Goal: Information Seeking & Learning: Understand process/instructions

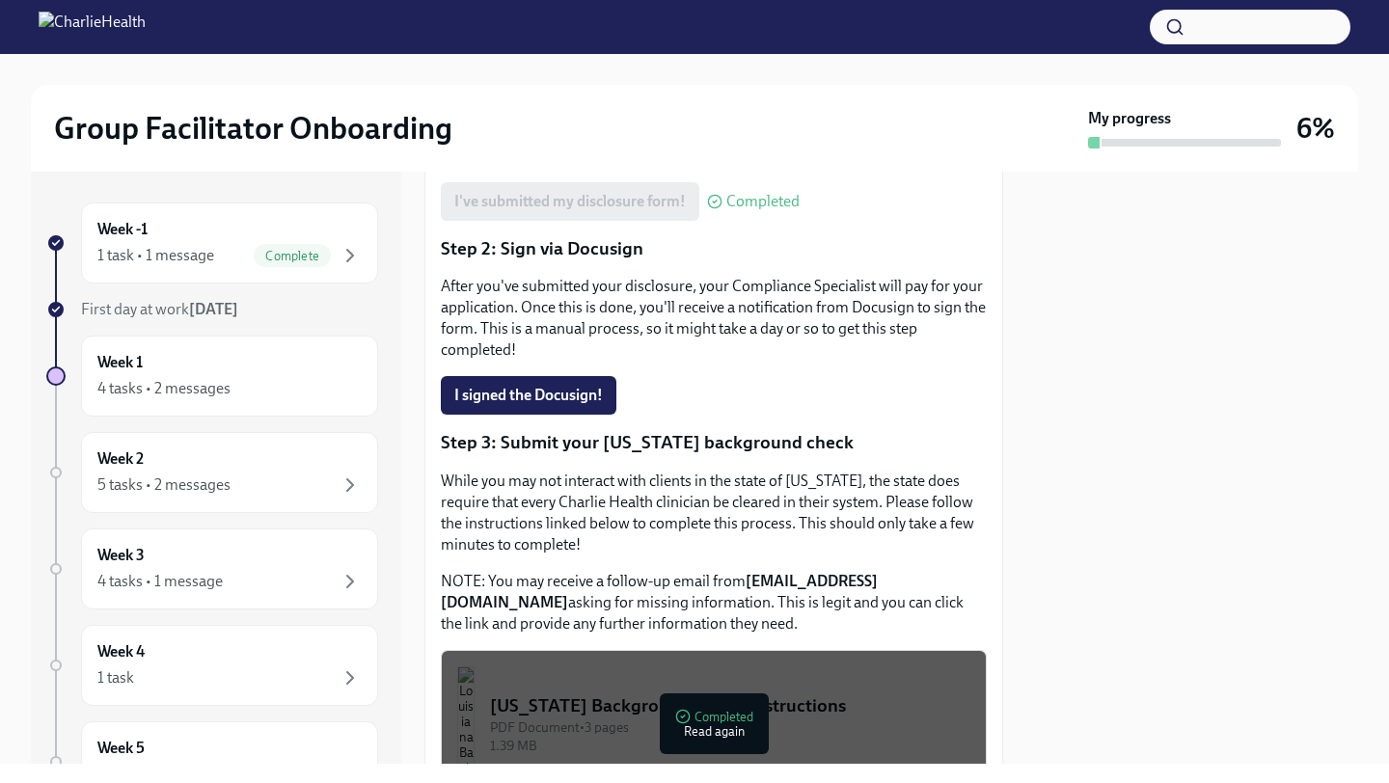
scroll to position [625, 0]
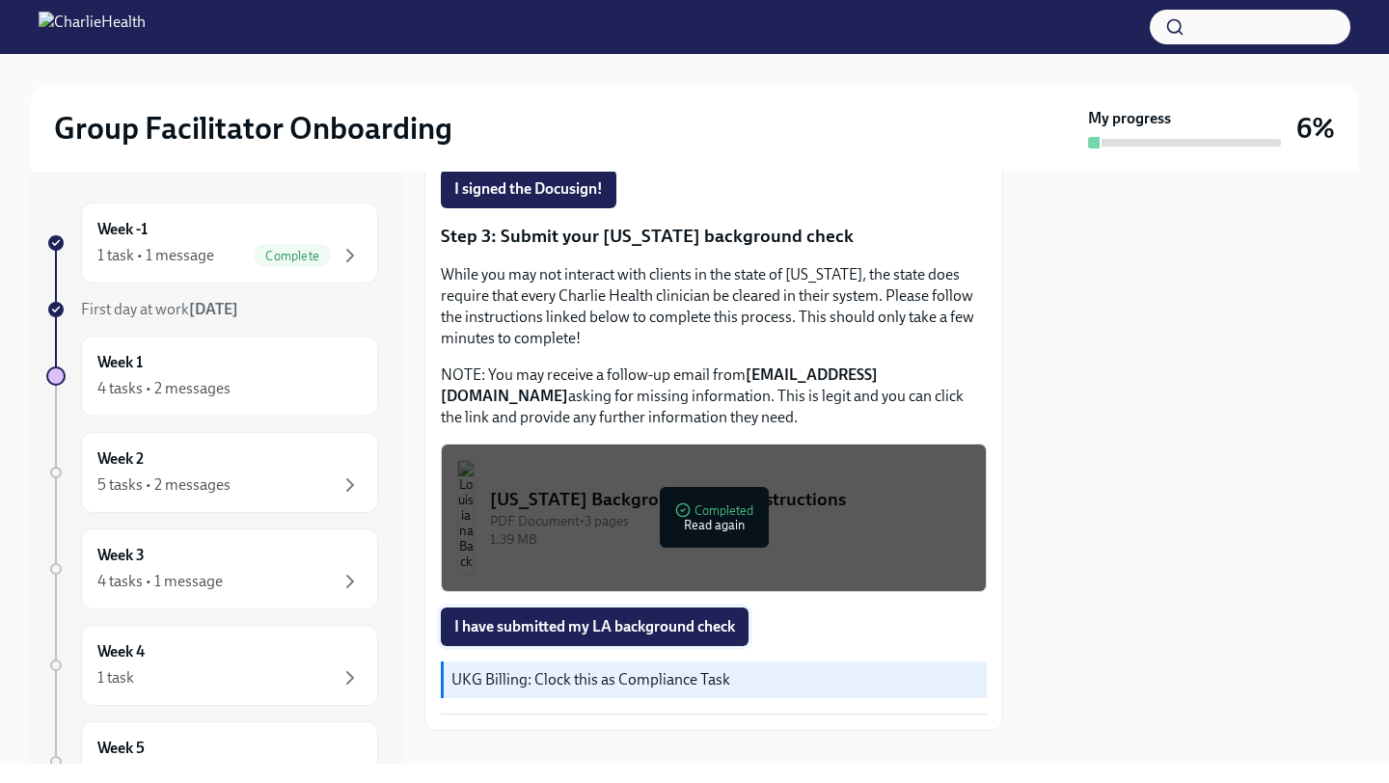
click at [675, 617] on span "I have submitted my LA background check" at bounding box center [594, 626] width 281 height 19
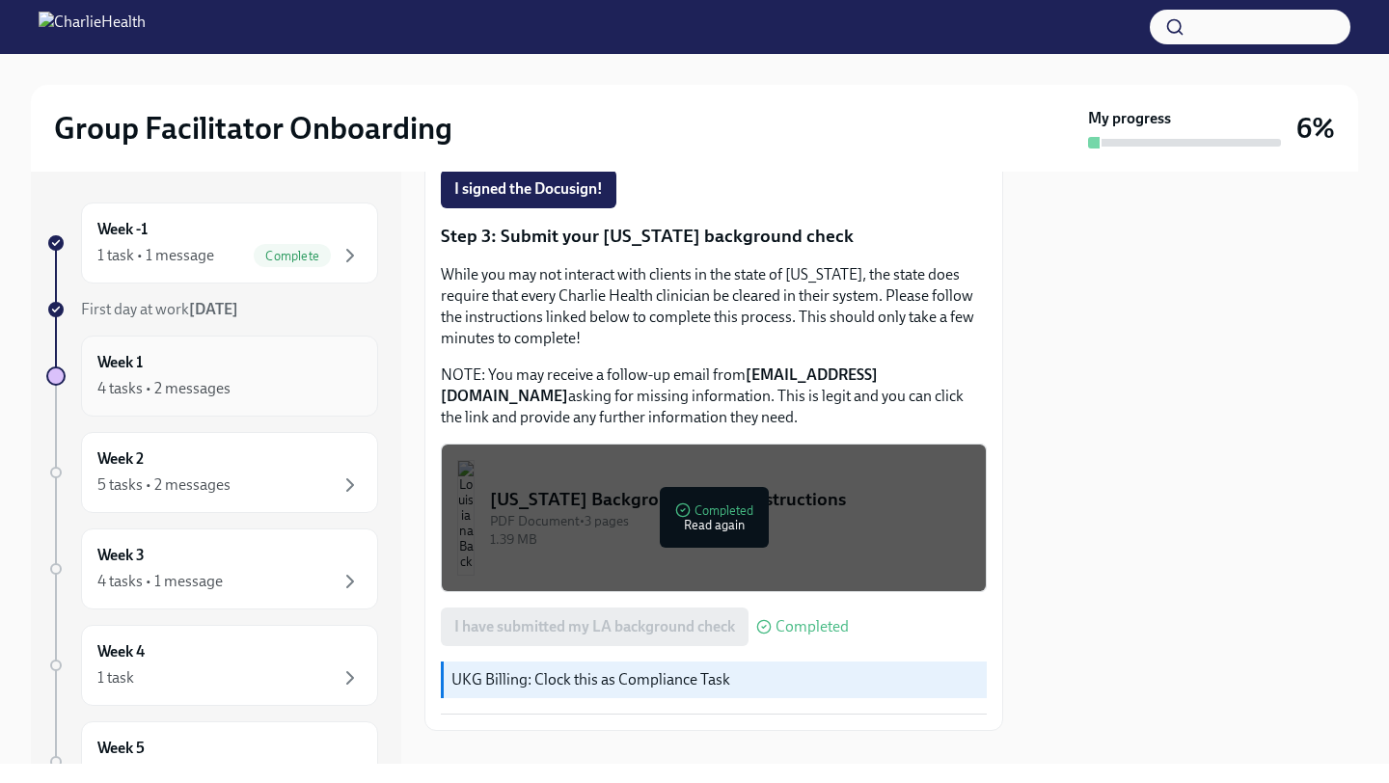
click at [214, 368] on div "Week 1 4 tasks • 2 messages" at bounding box center [229, 376] width 264 height 48
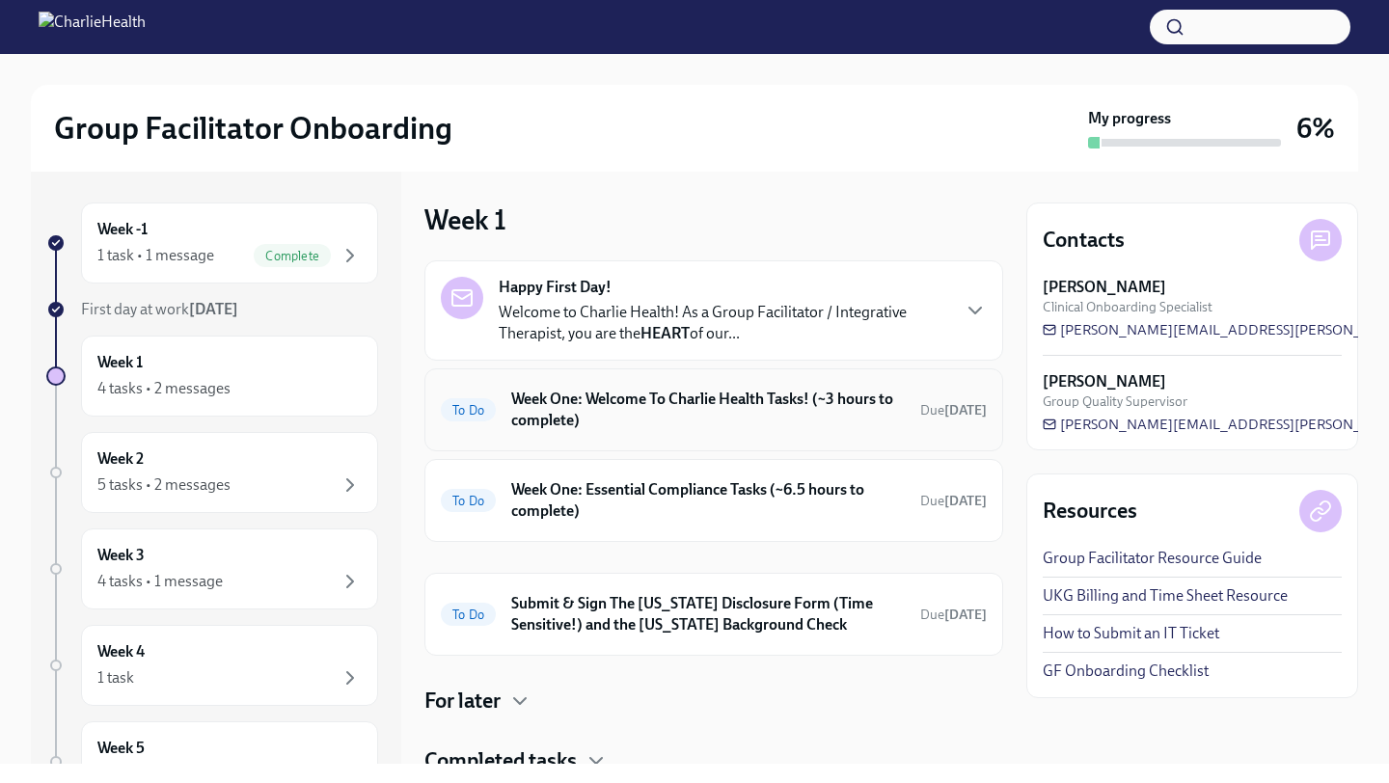
click at [718, 332] on p "Welcome to Charlie Health! As a Group Facilitator / Integrative Therapist, you …" at bounding box center [723, 323] width 449 height 42
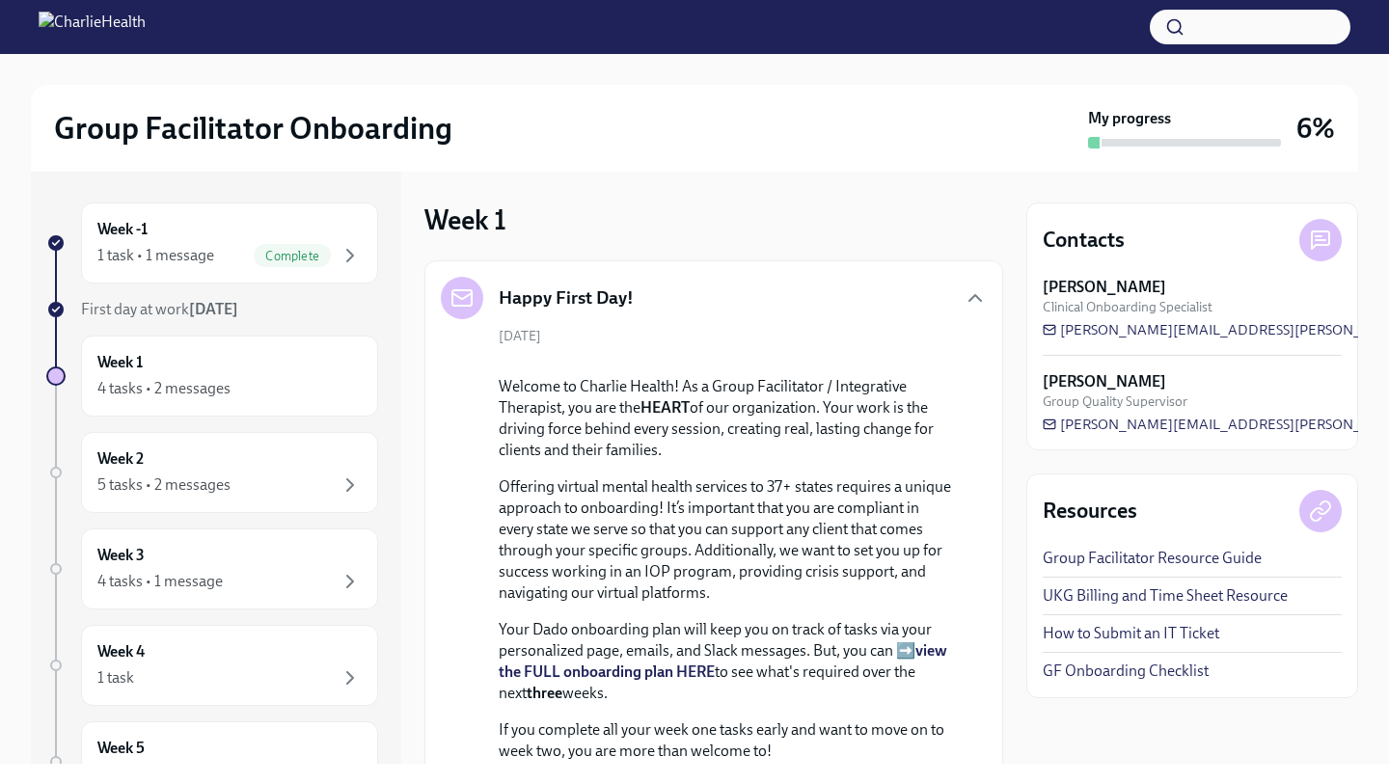
click at [719, 313] on div "Happy First Day!" at bounding box center [714, 298] width 546 height 42
click at [965, 300] on icon "button" at bounding box center [975, 297] width 23 height 23
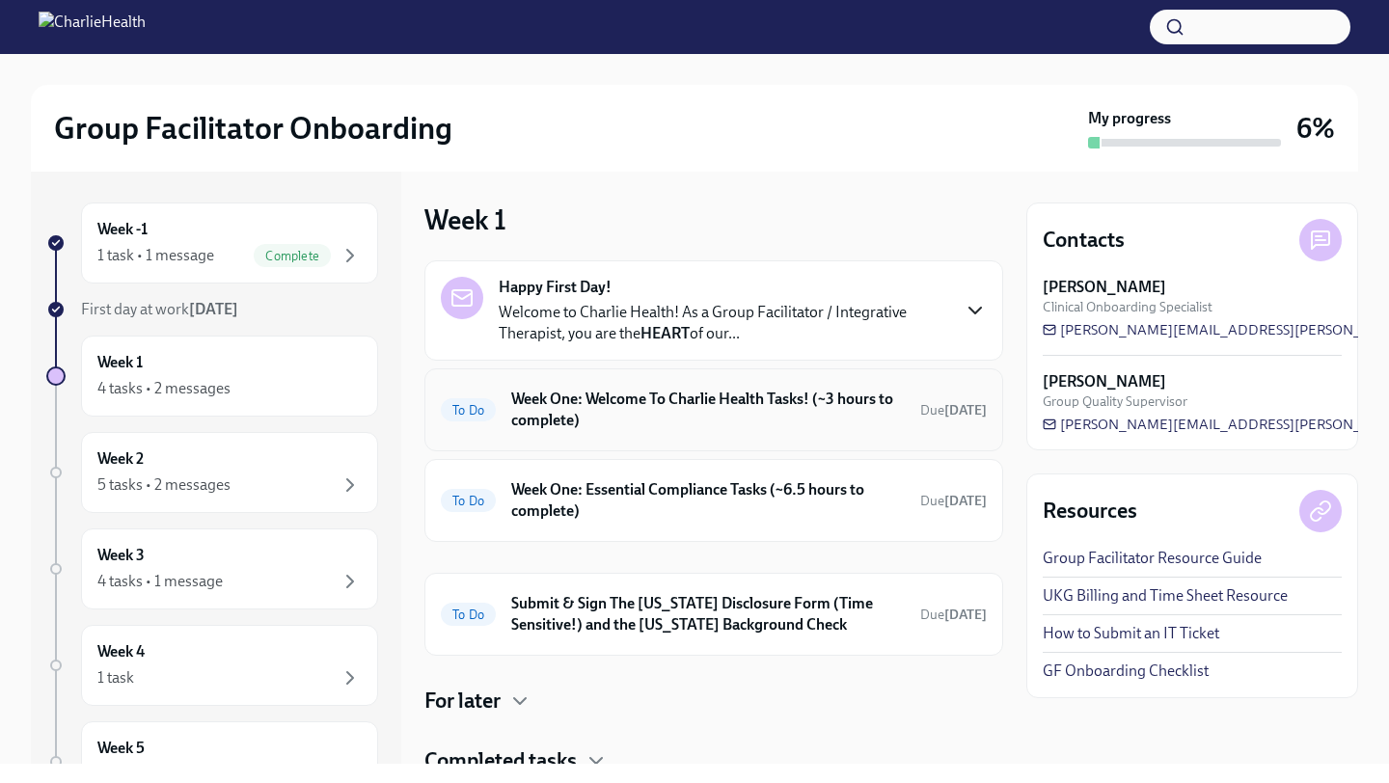
click at [716, 405] on h6 "Week One: Welcome To Charlie Health Tasks! (~3 hours to complete)" at bounding box center [708, 410] width 394 height 42
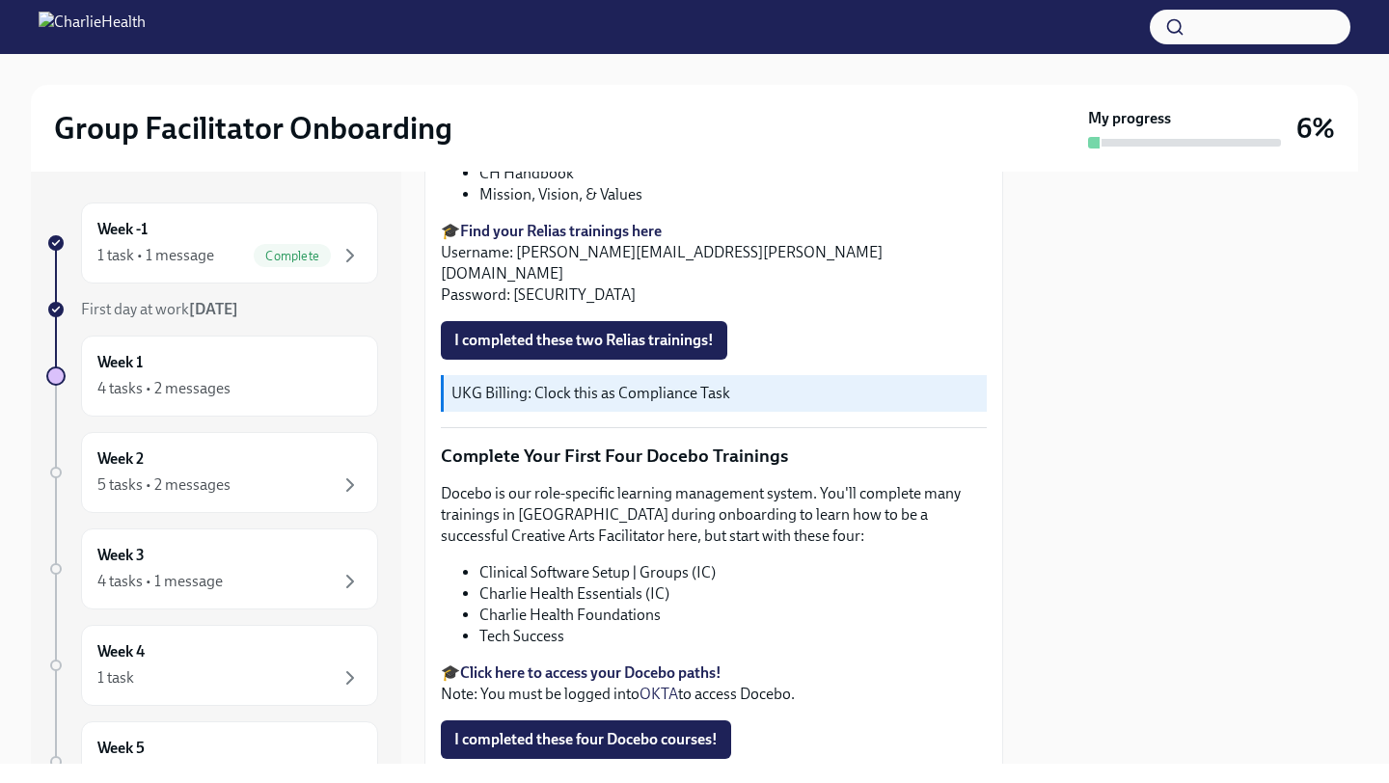
scroll to position [2453, 0]
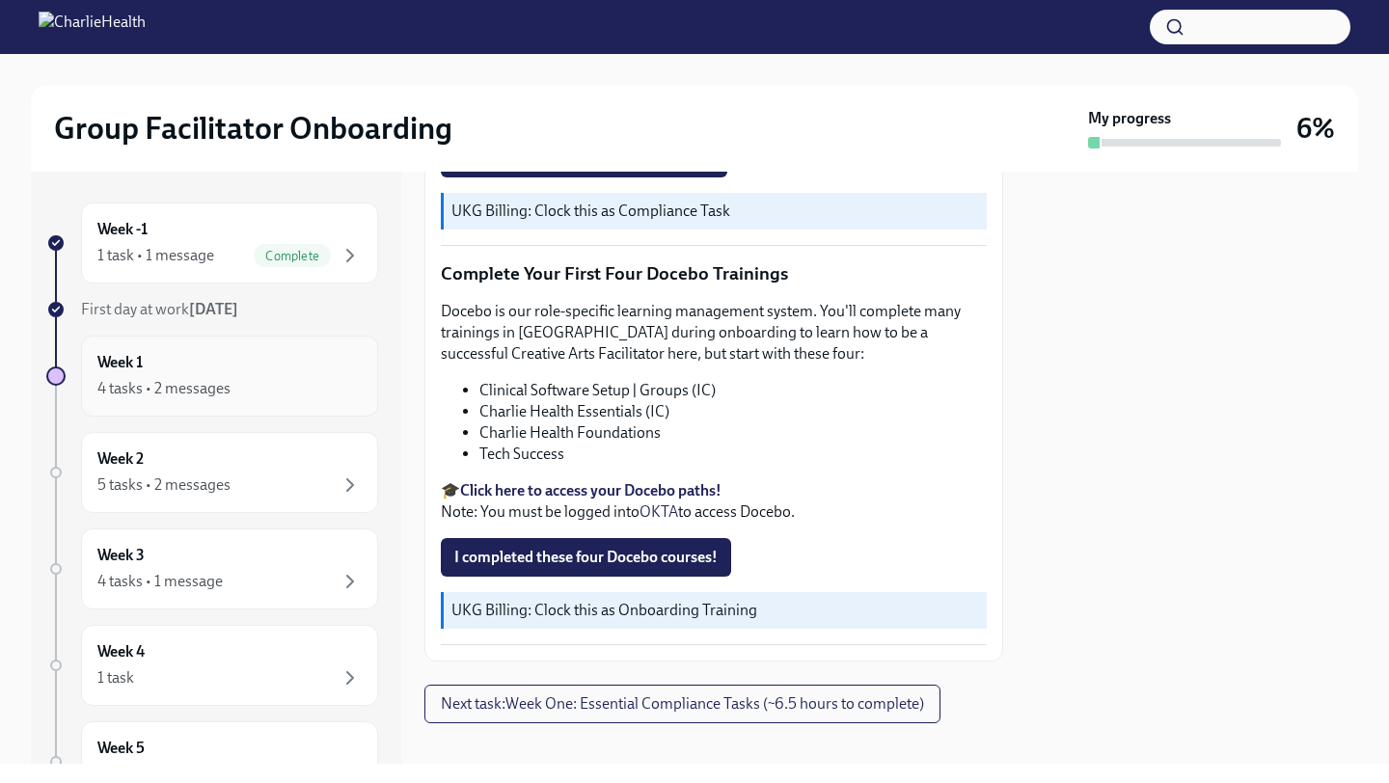
click at [285, 375] on div "Week 1 4 tasks • 2 messages" at bounding box center [229, 376] width 264 height 48
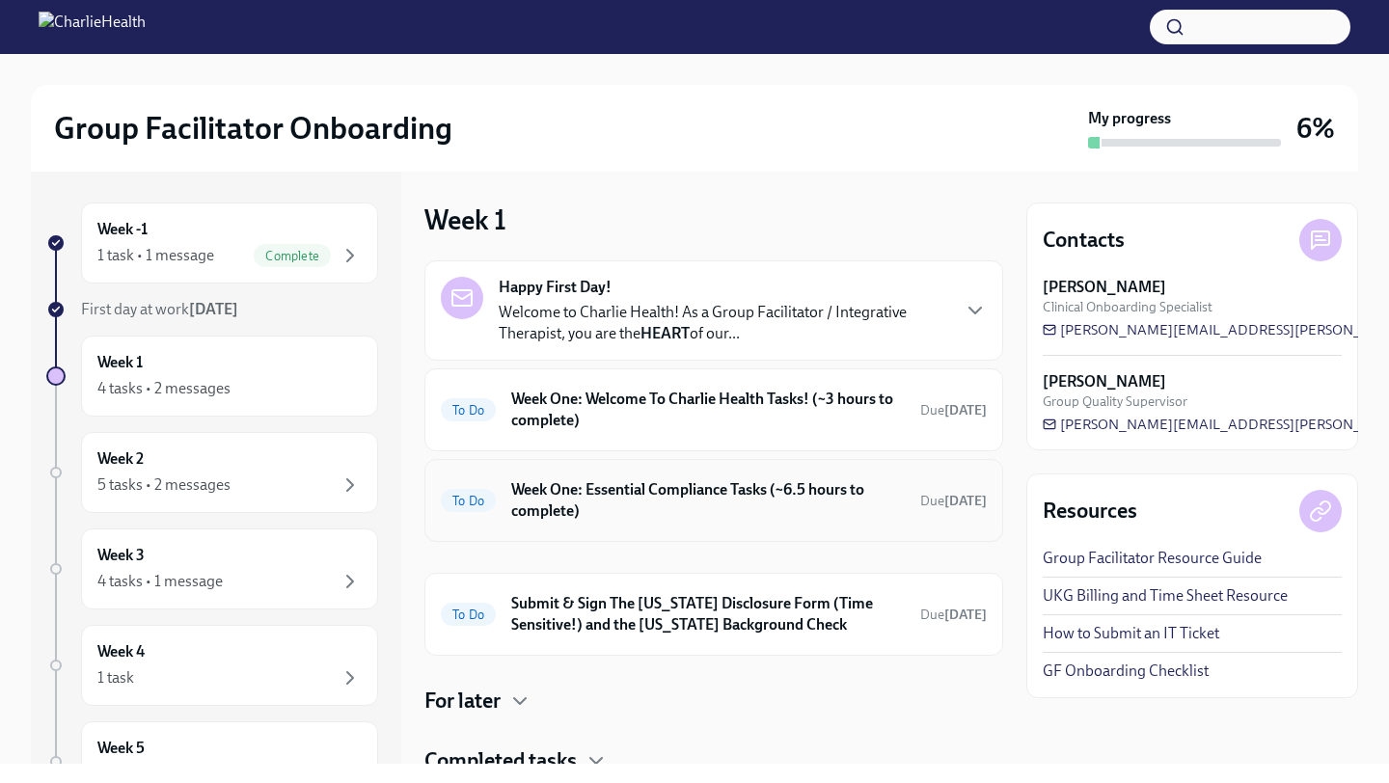
scroll to position [73, 0]
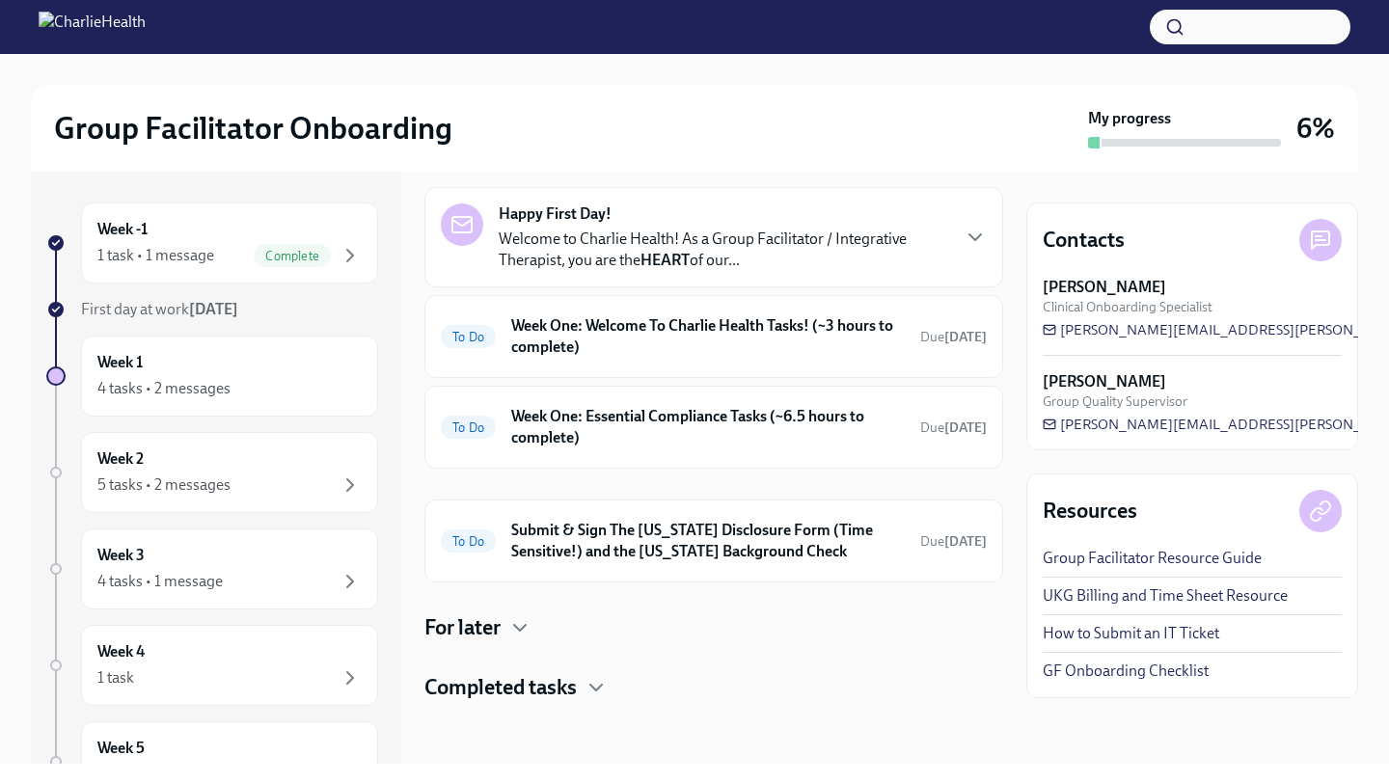
click at [550, 683] on h4 "Completed tasks" at bounding box center [500, 687] width 152 height 29
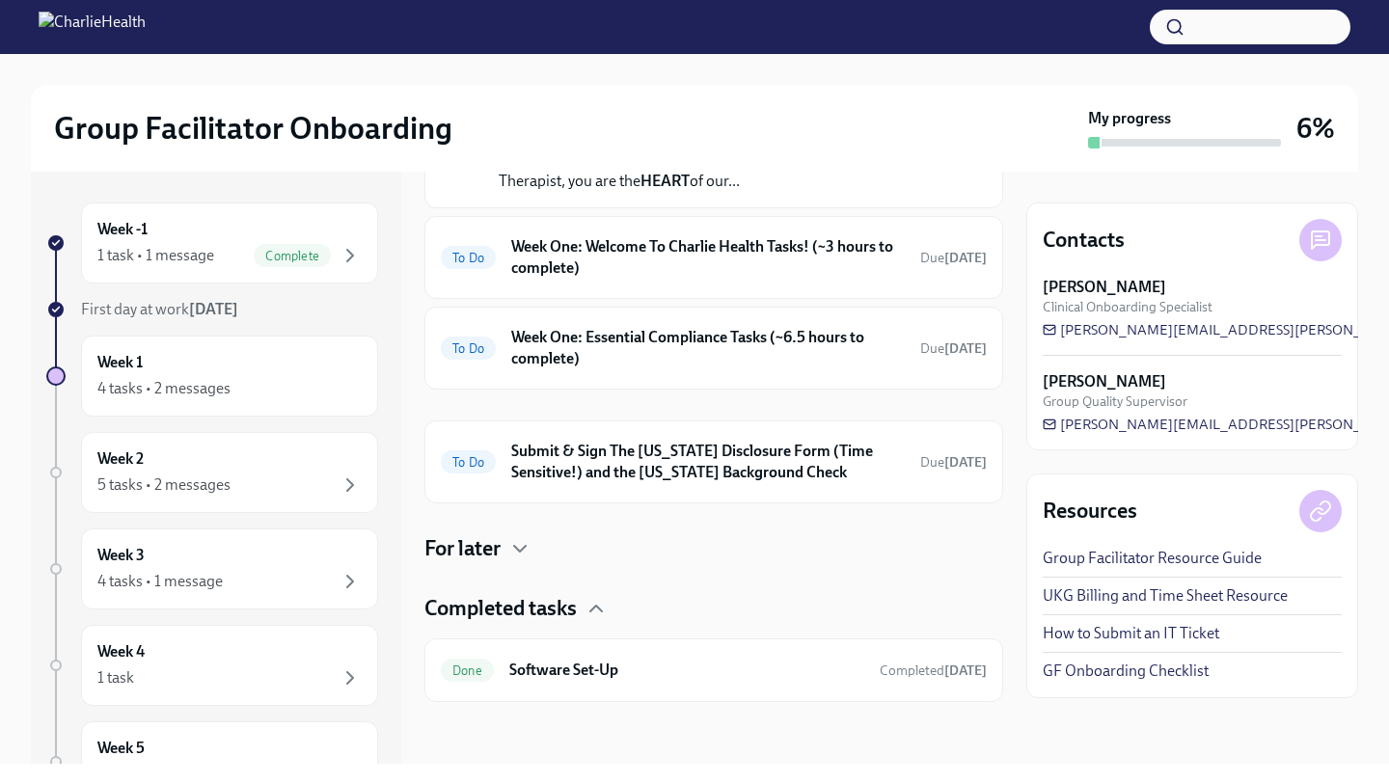
click at [520, 606] on h4 "Completed tasks" at bounding box center [500, 608] width 152 height 29
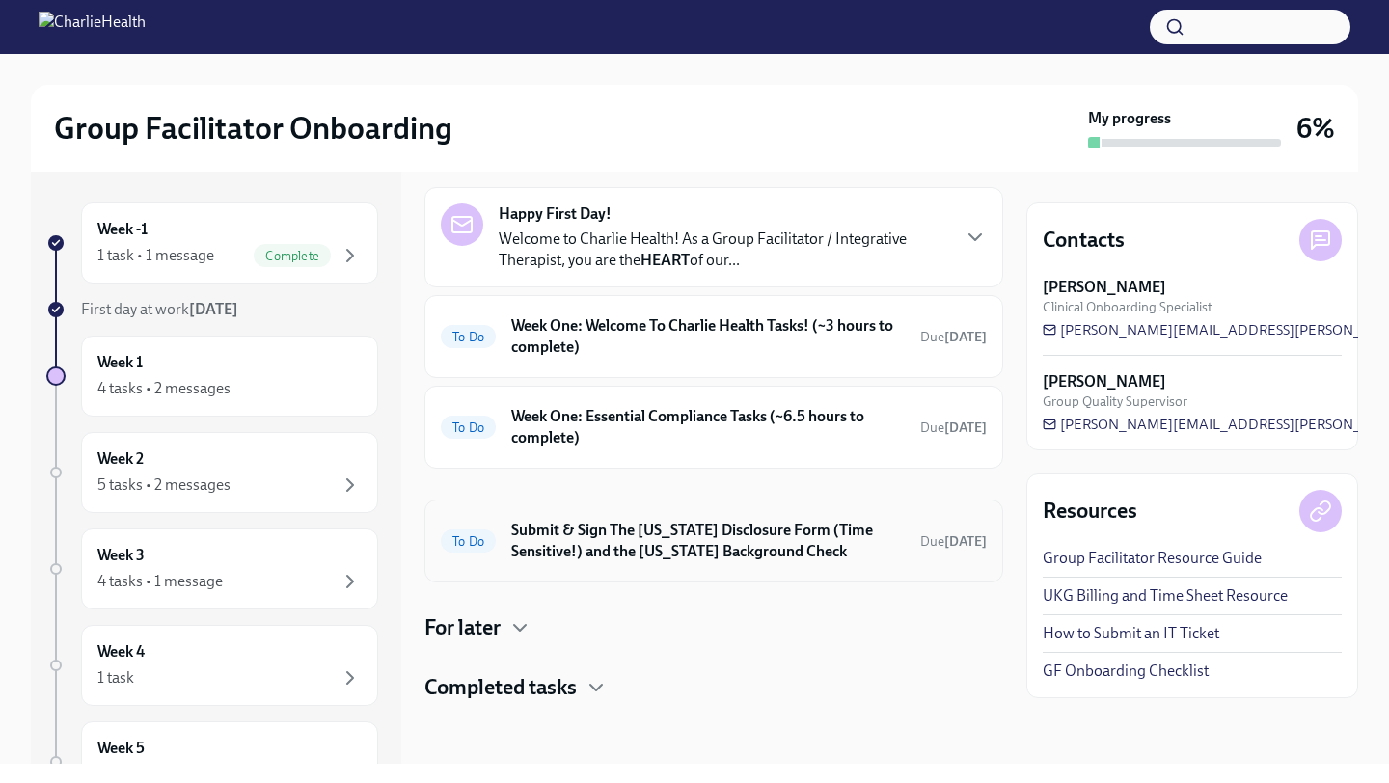
click at [652, 546] on h6 "Submit & Sign The [US_STATE] Disclosure Form (Time Sensitive!) and the [US_STAT…" at bounding box center [708, 541] width 394 height 42
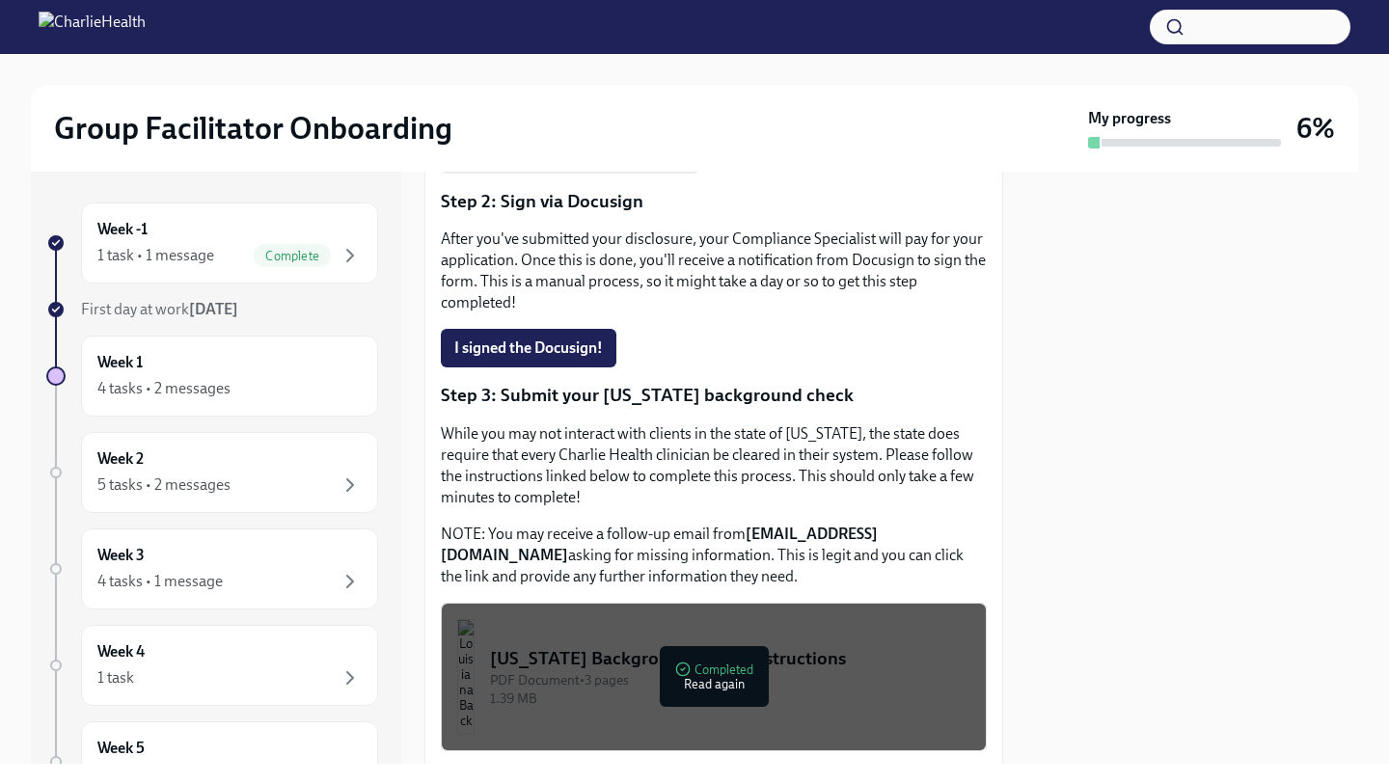
scroll to position [625, 0]
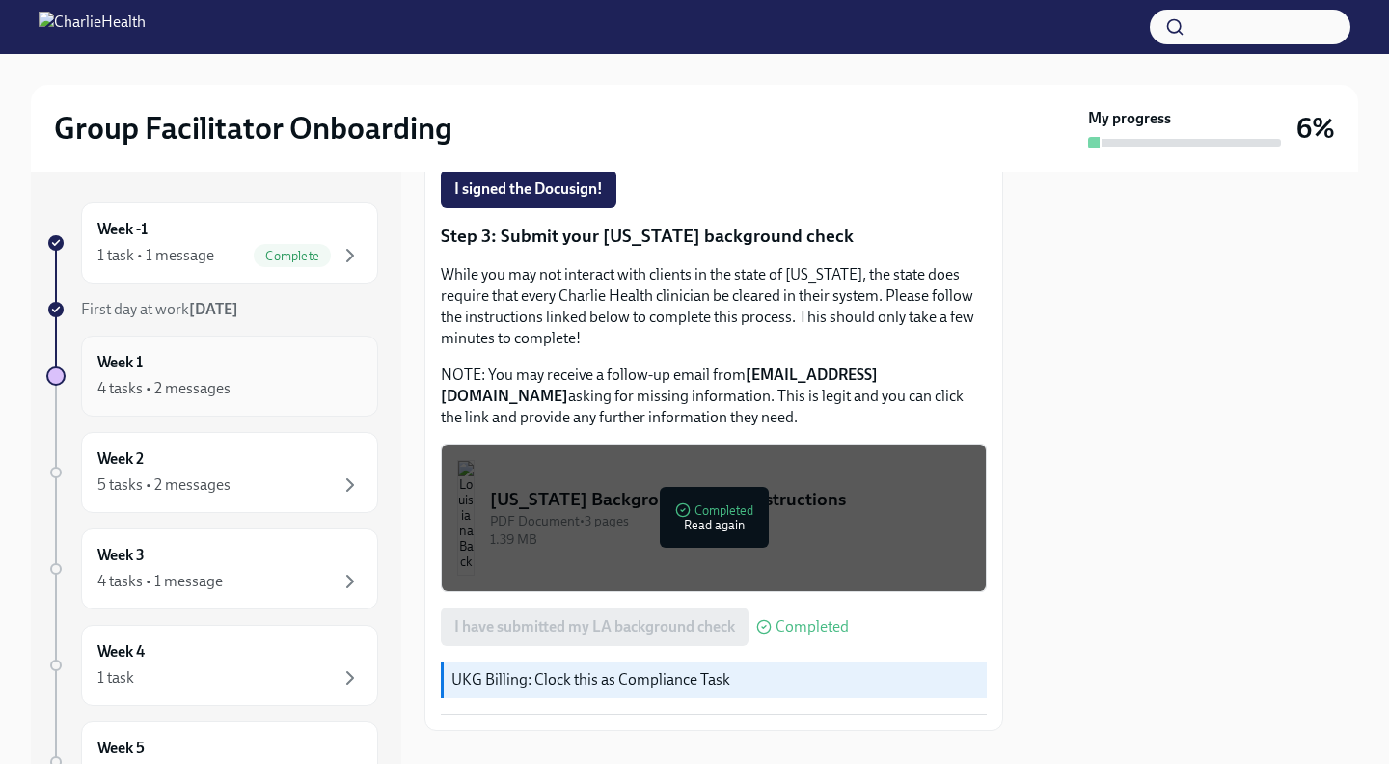
click at [185, 379] on div "4 tasks • 2 messages" at bounding box center [163, 388] width 133 height 21
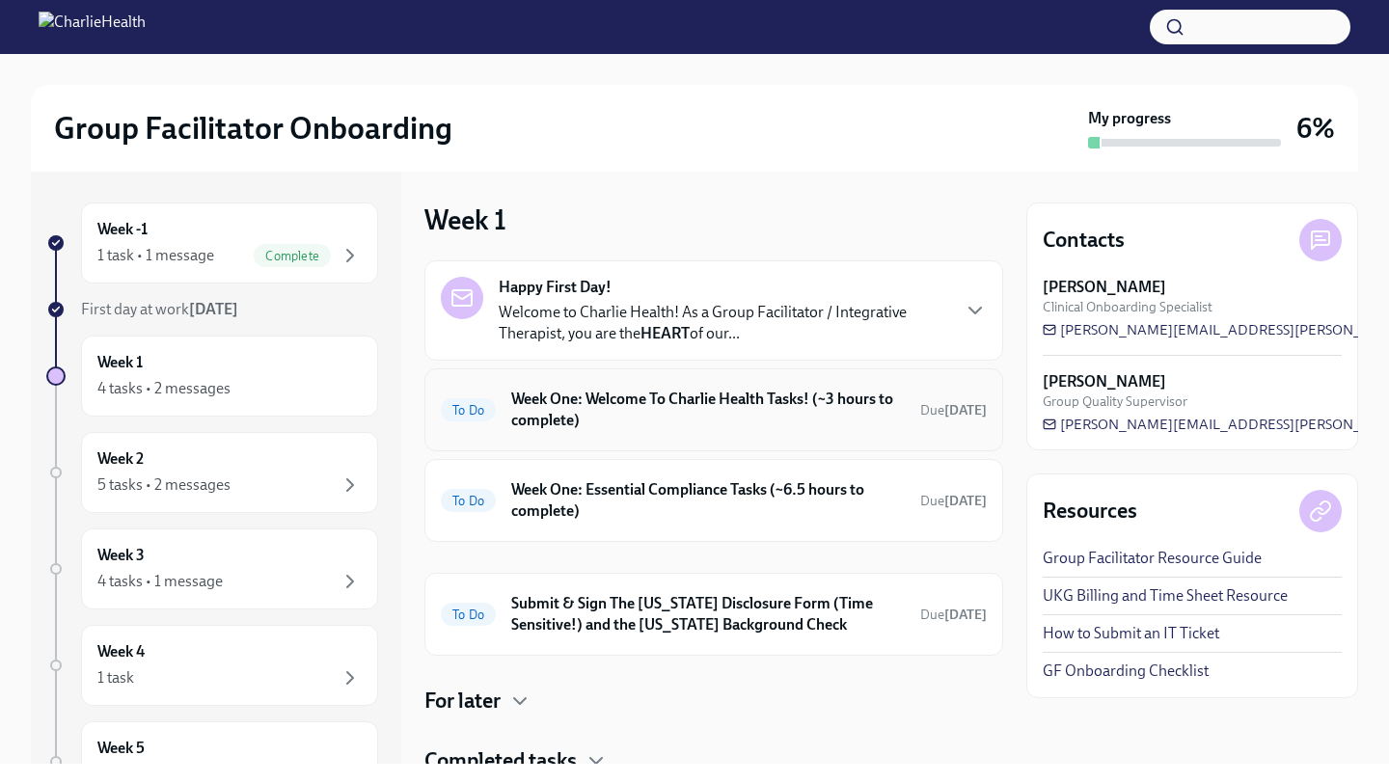
click at [697, 406] on h6 "Week One: Welcome To Charlie Health Tasks! (~3 hours to complete)" at bounding box center [708, 410] width 394 height 42
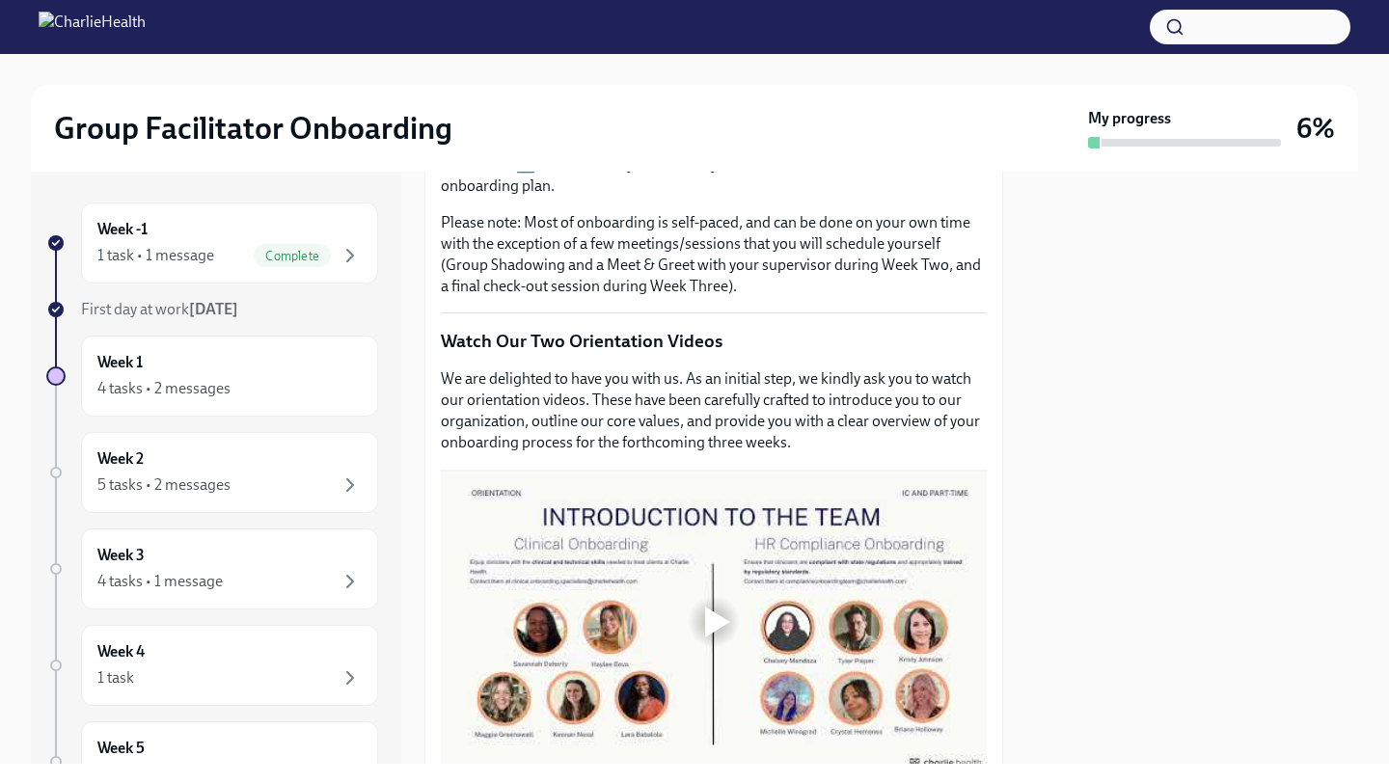
scroll to position [704, 0]
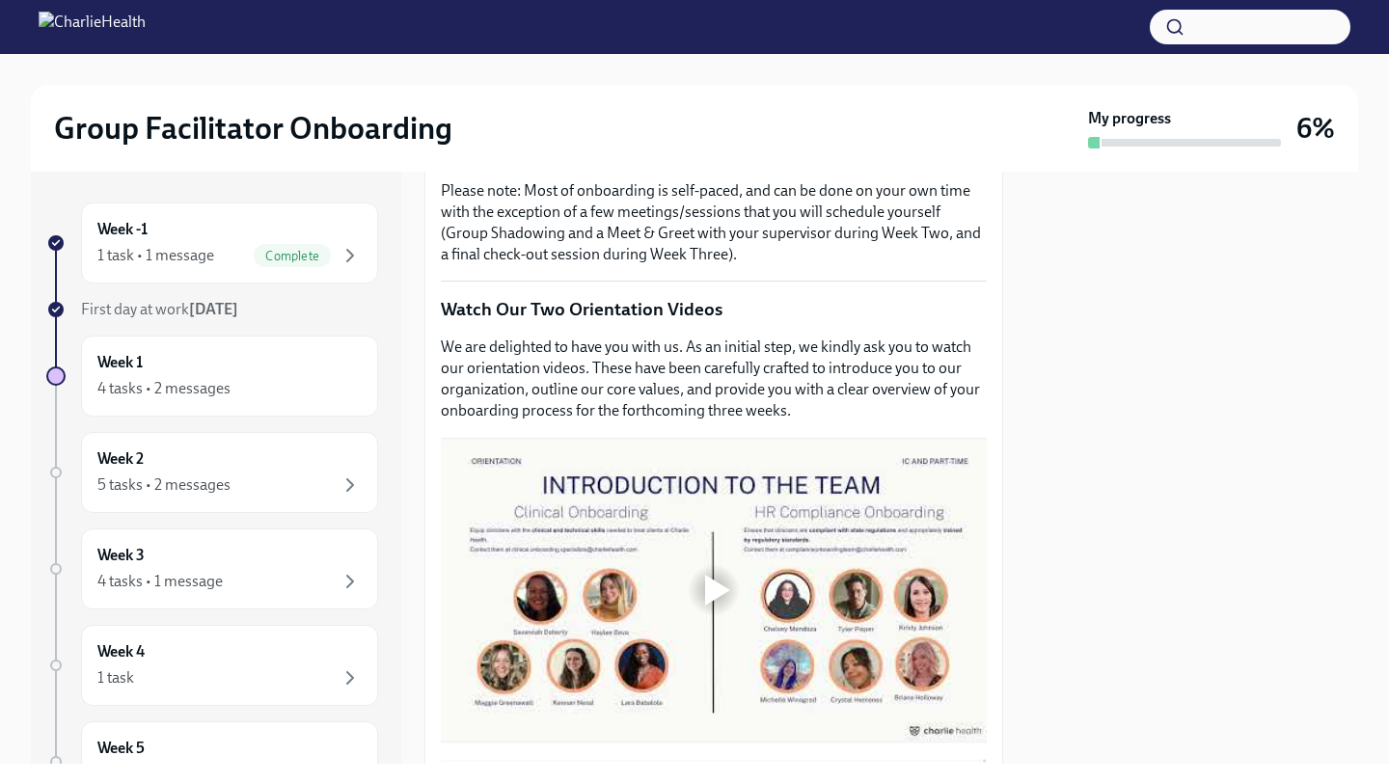
click at [714, 589] on div at bounding box center [717, 590] width 25 height 31
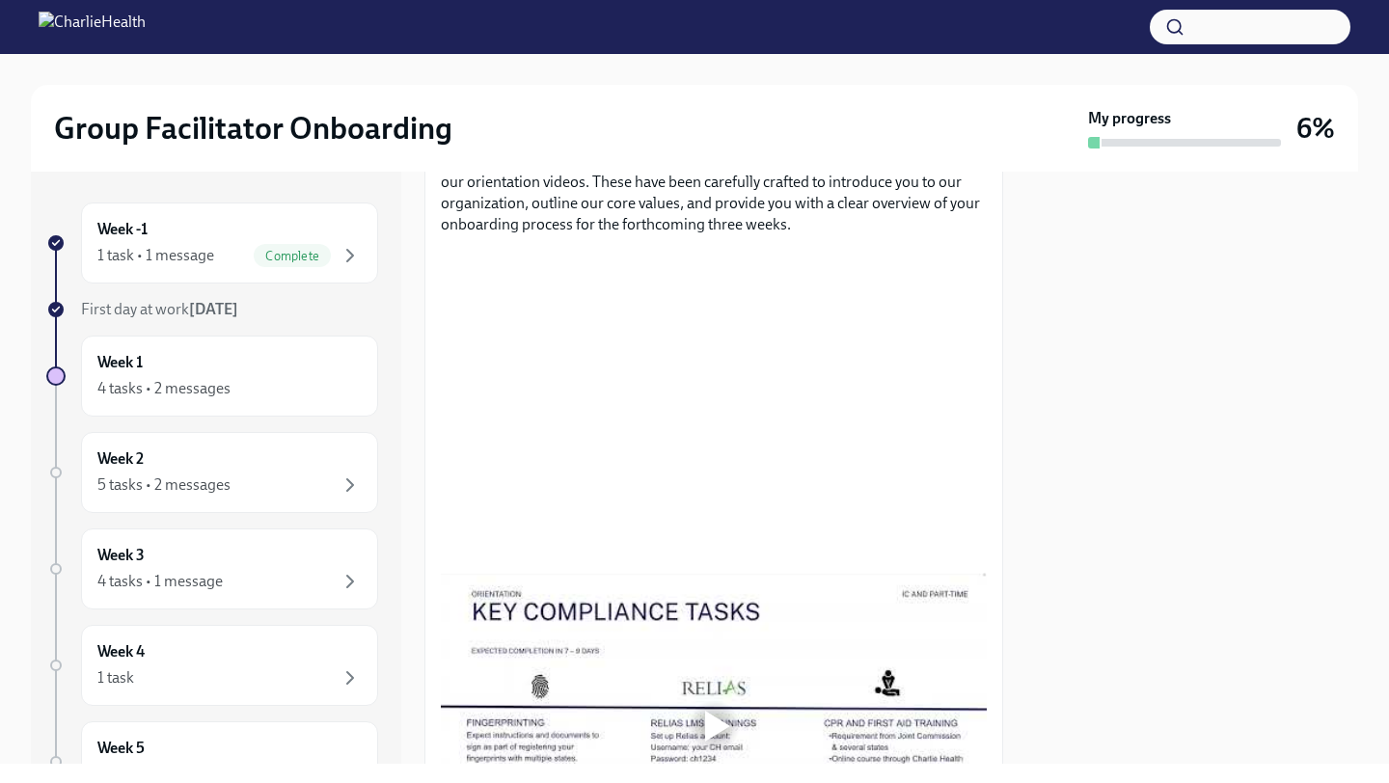
scroll to position [889, 0]
click at [1088, 441] on div at bounding box center [1192, 468] width 332 height 592
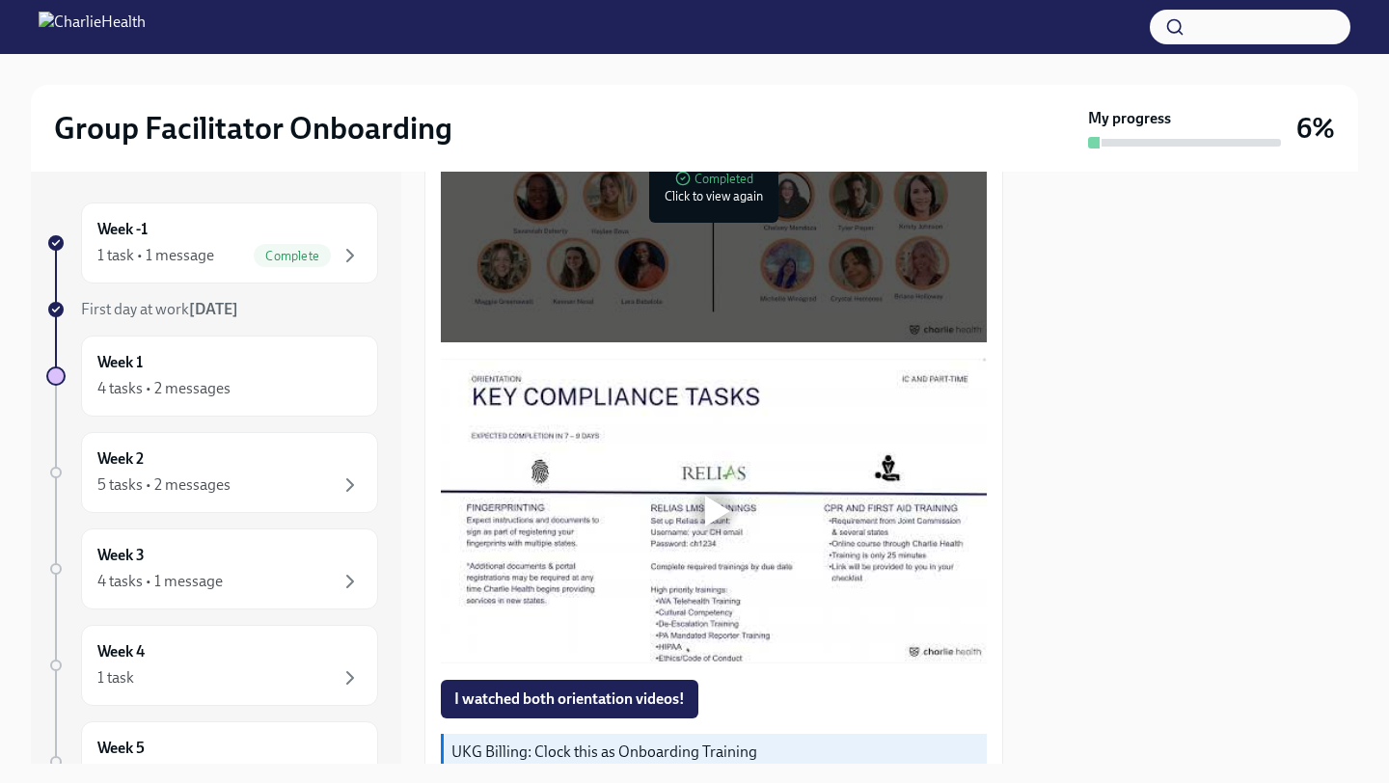
scroll to position [1122, 0]
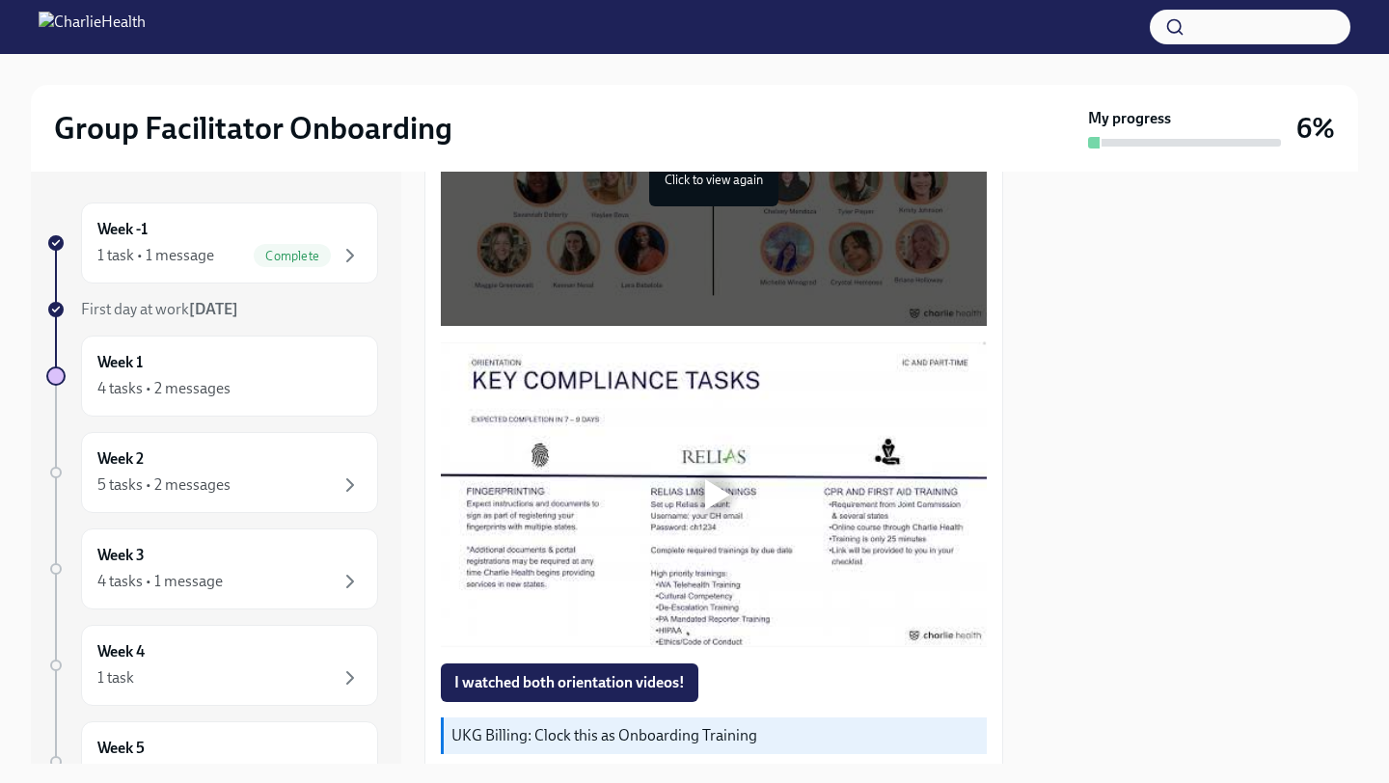
click at [712, 496] on div at bounding box center [717, 494] width 25 height 31
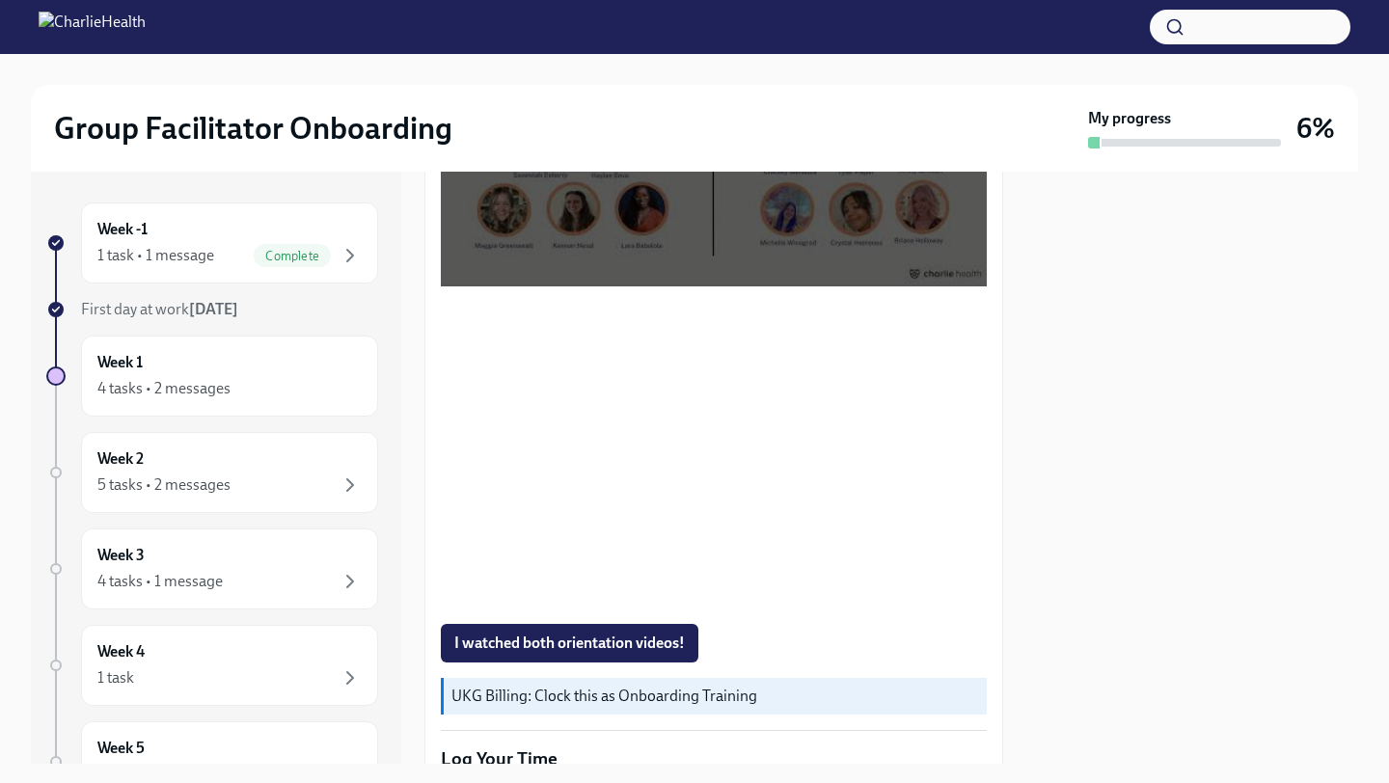
scroll to position [1167, 0]
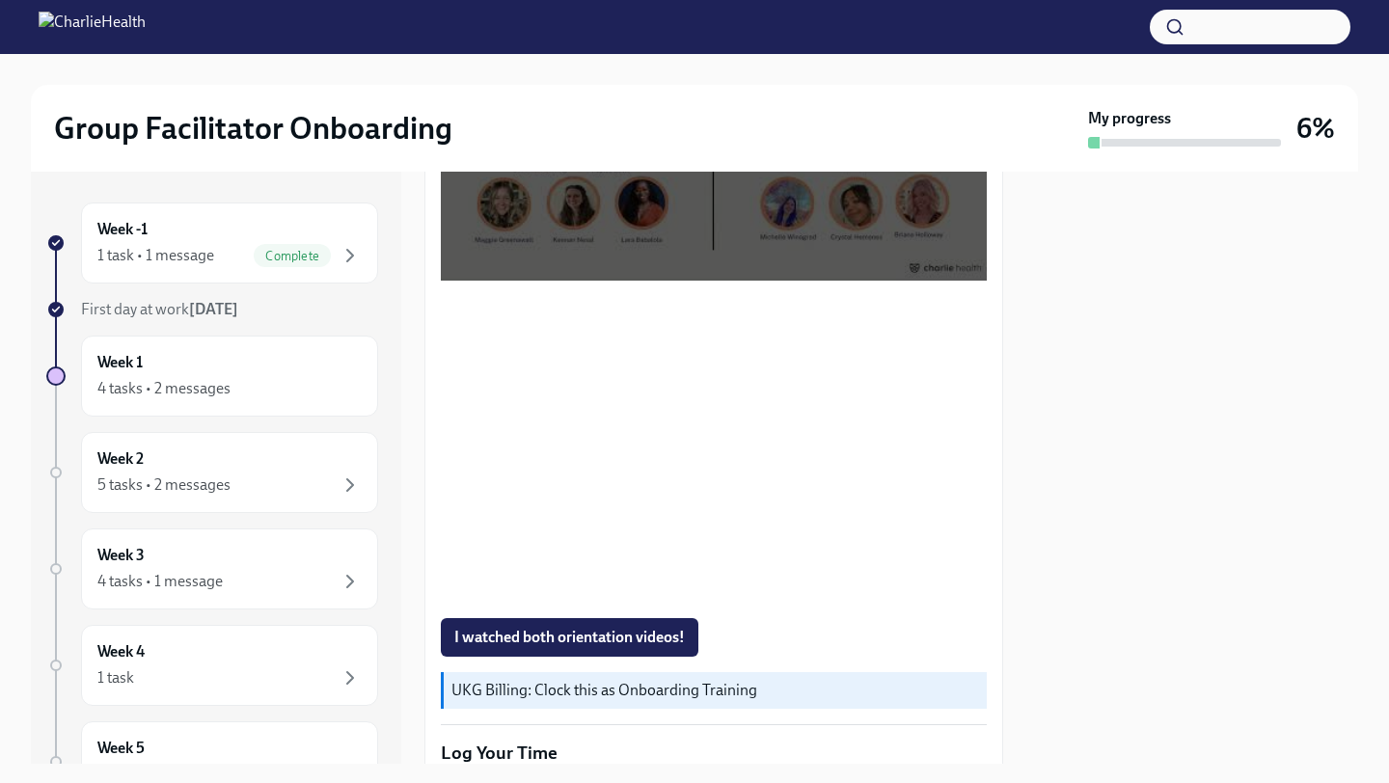
click at [1049, 473] on div at bounding box center [1192, 468] width 332 height 592
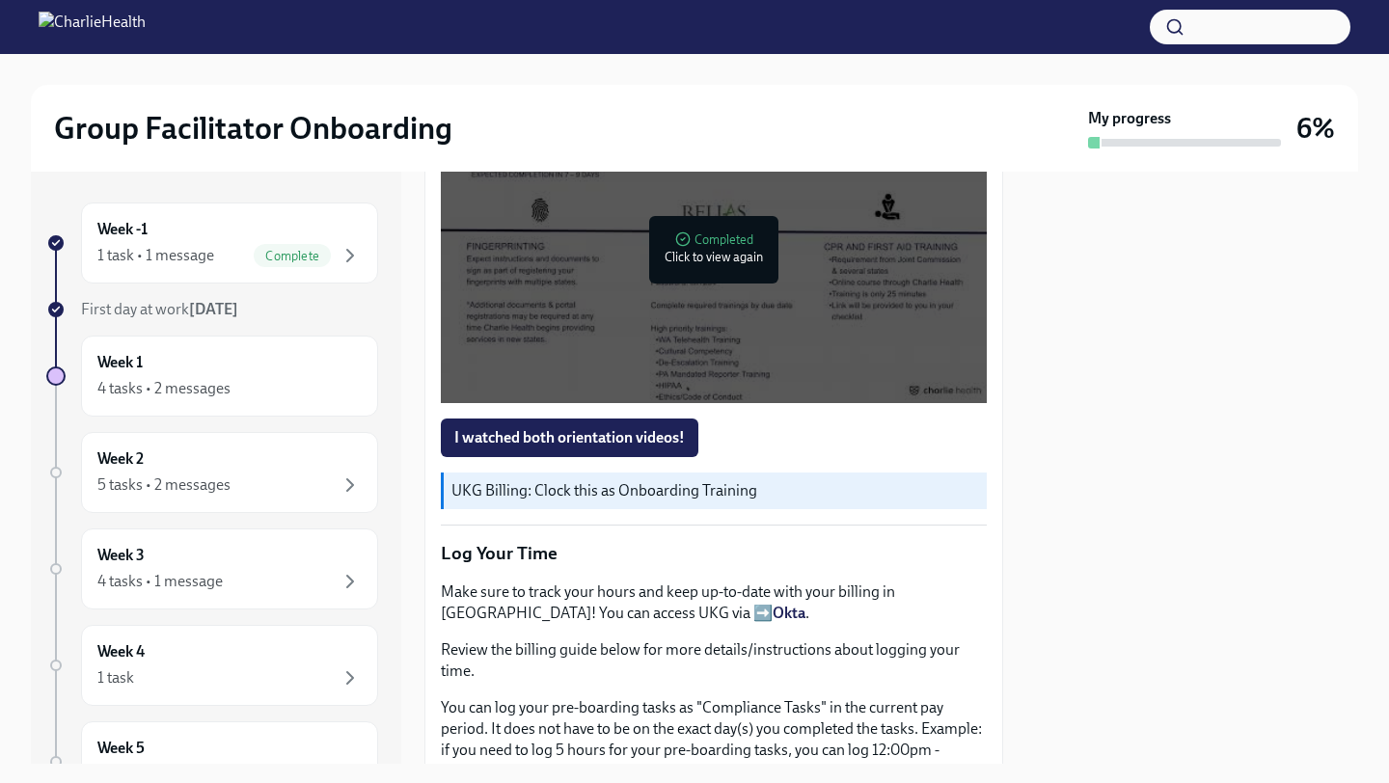
scroll to position [1380, 0]
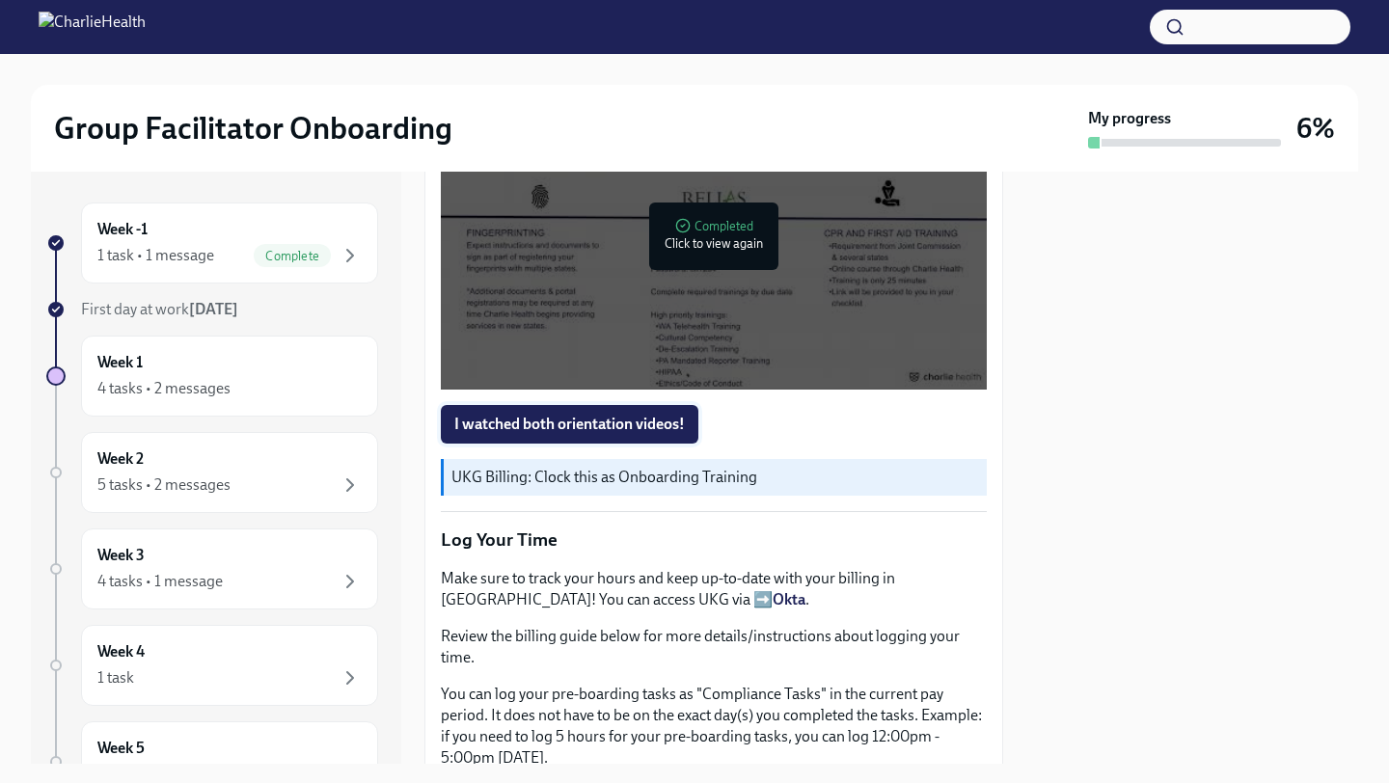
click at [603, 412] on button "I watched both orientation videos!" at bounding box center [570, 424] width 258 height 39
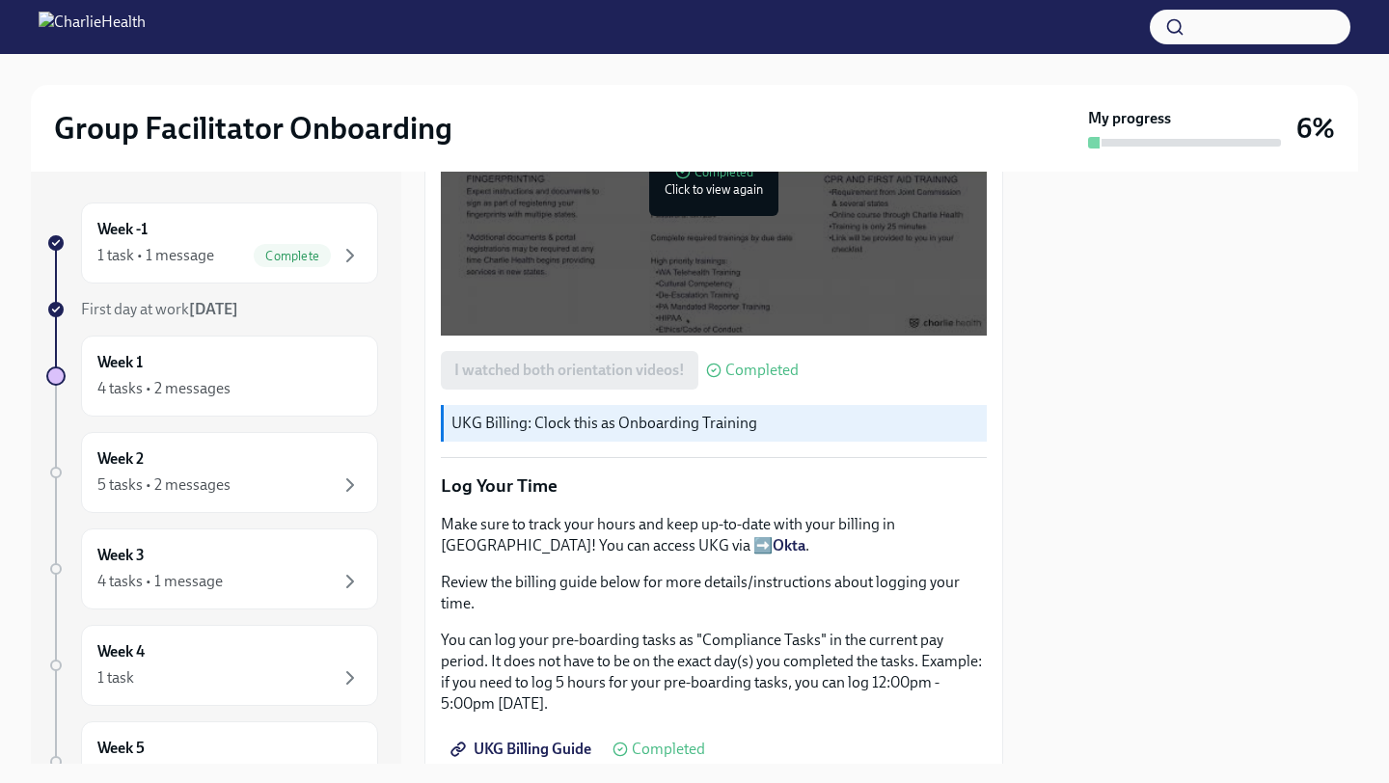
scroll to position [1447, 0]
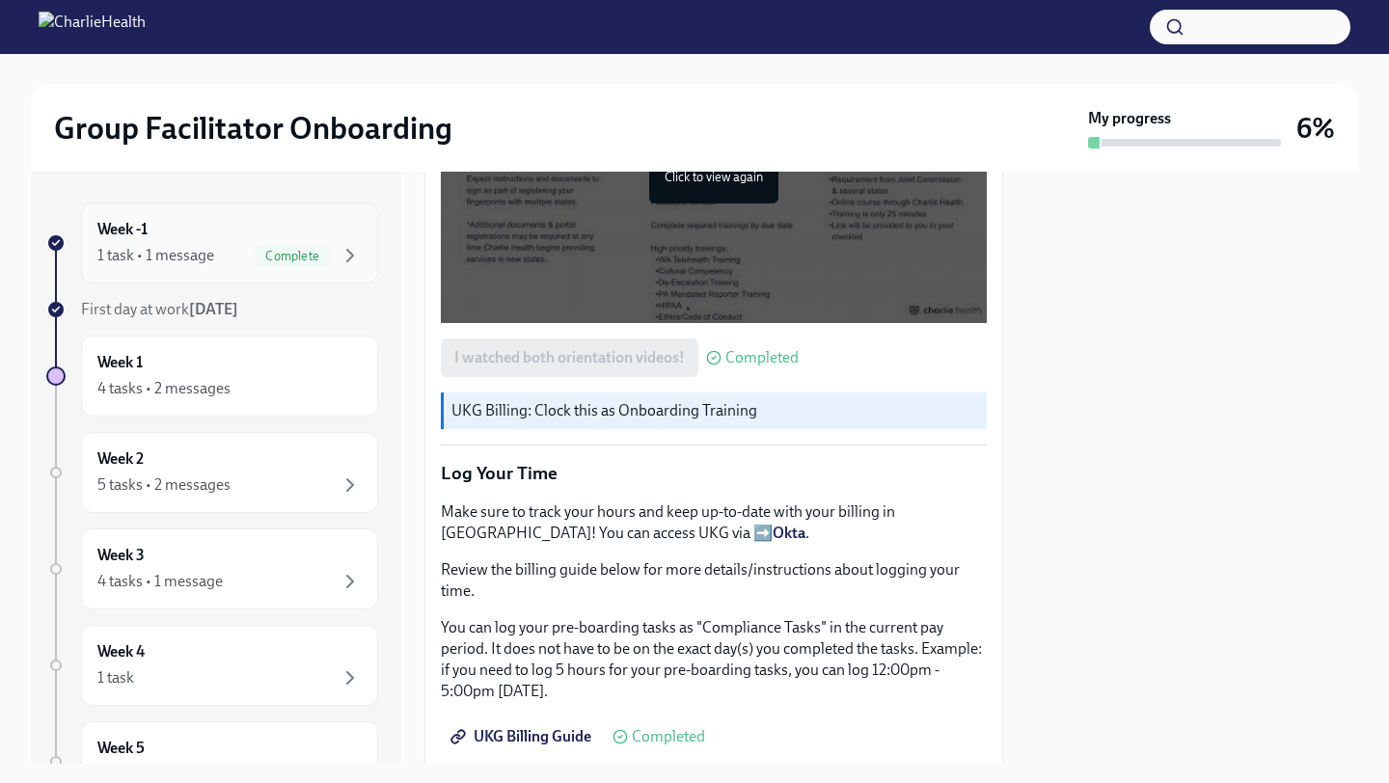
click at [206, 271] on div "Week -1 1 task • 1 message Complete" at bounding box center [229, 243] width 297 height 81
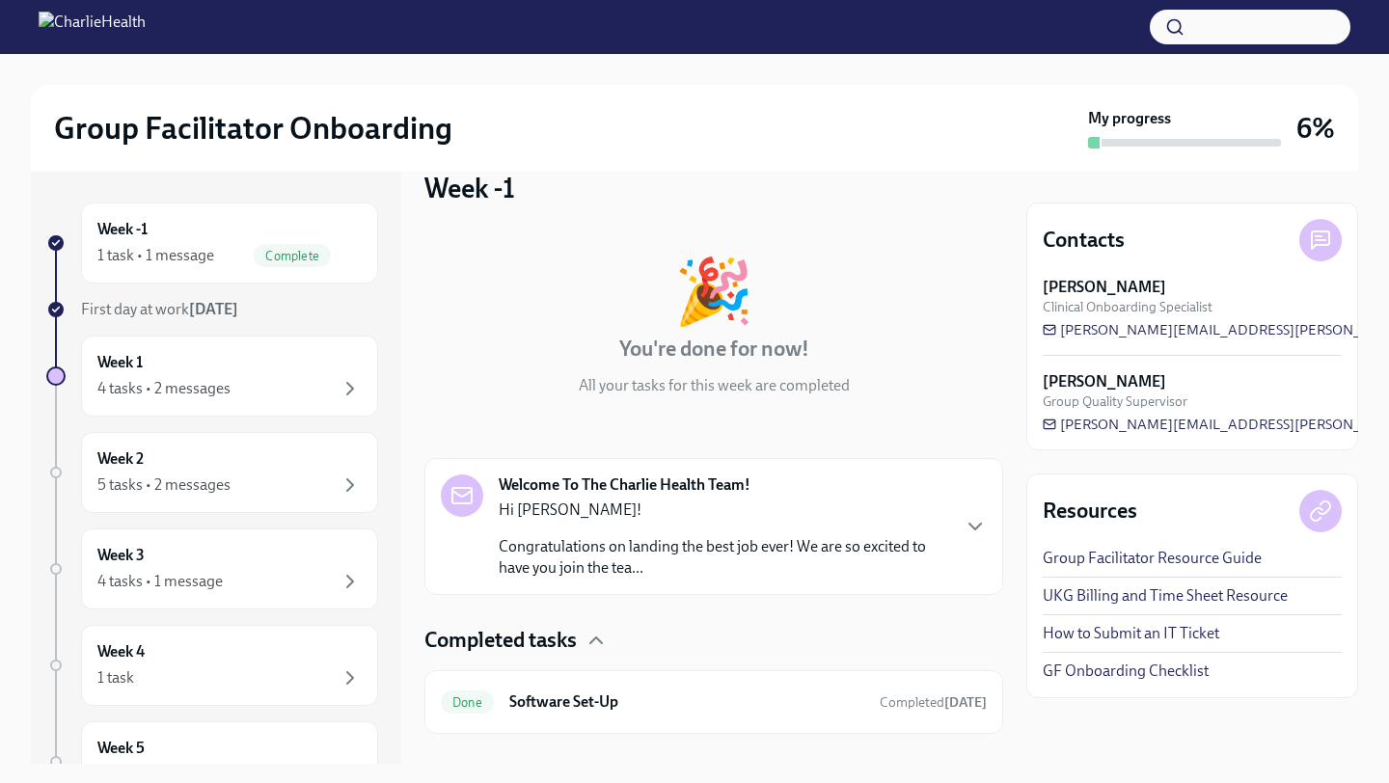
scroll to position [64, 0]
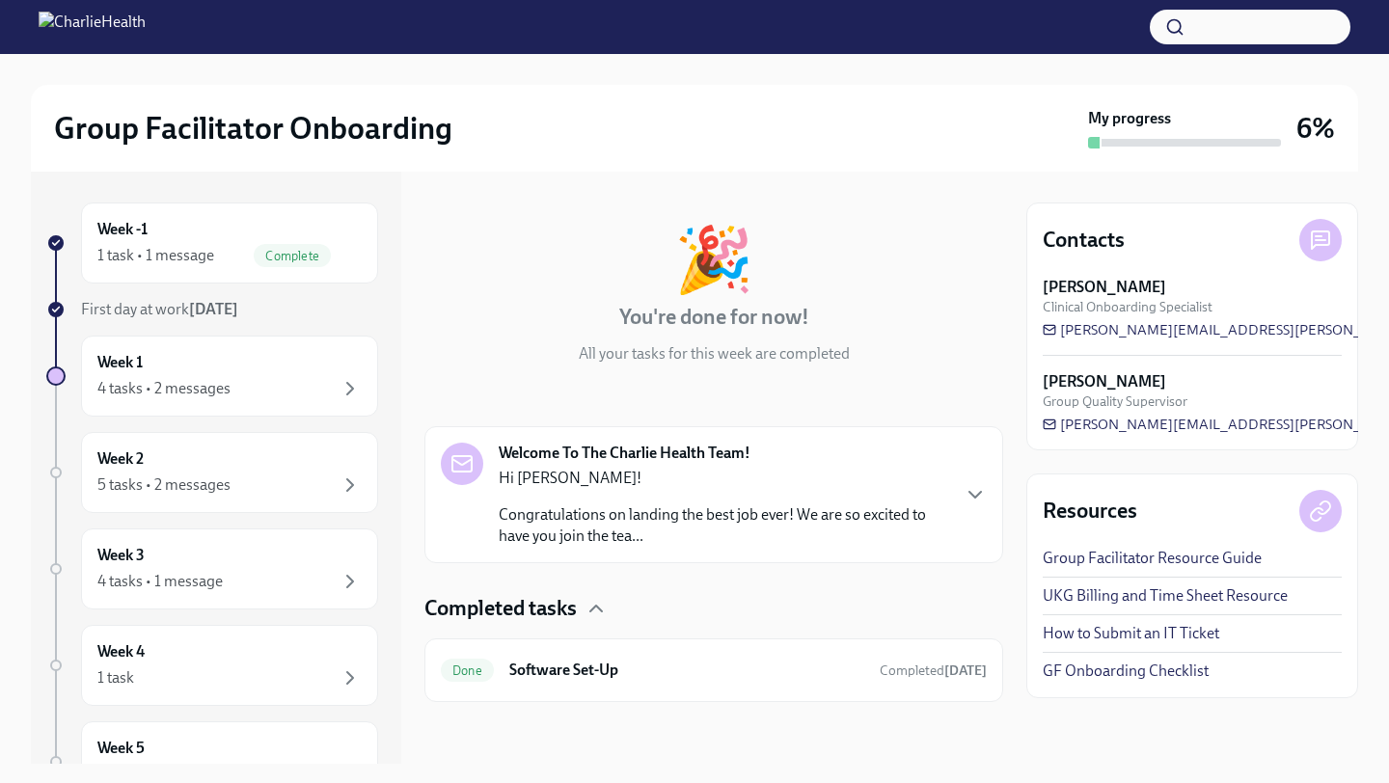
click at [783, 486] on p "Hi Nicole!" at bounding box center [723, 478] width 449 height 21
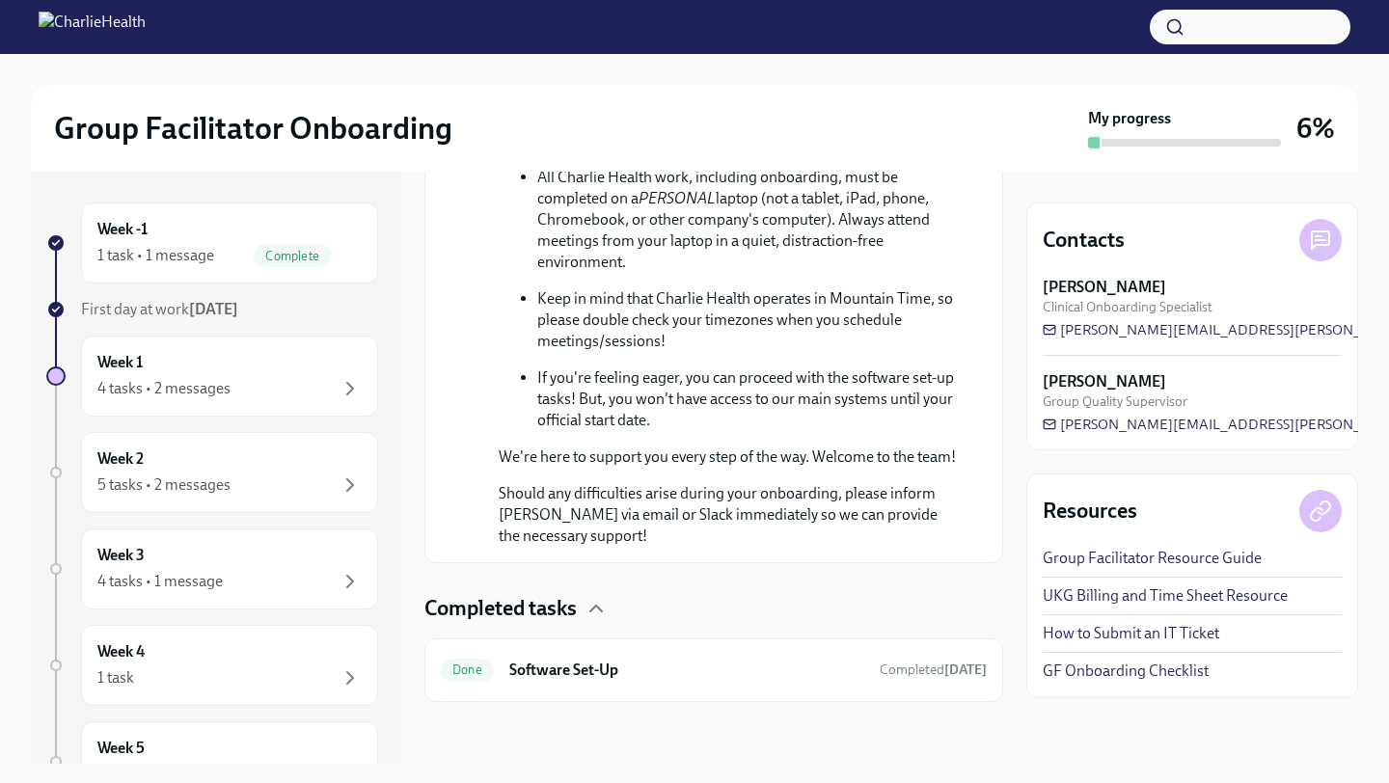
scroll to position [1185, 0]
click at [664, 665] on h6 "Software Set-Up" at bounding box center [686, 670] width 355 height 21
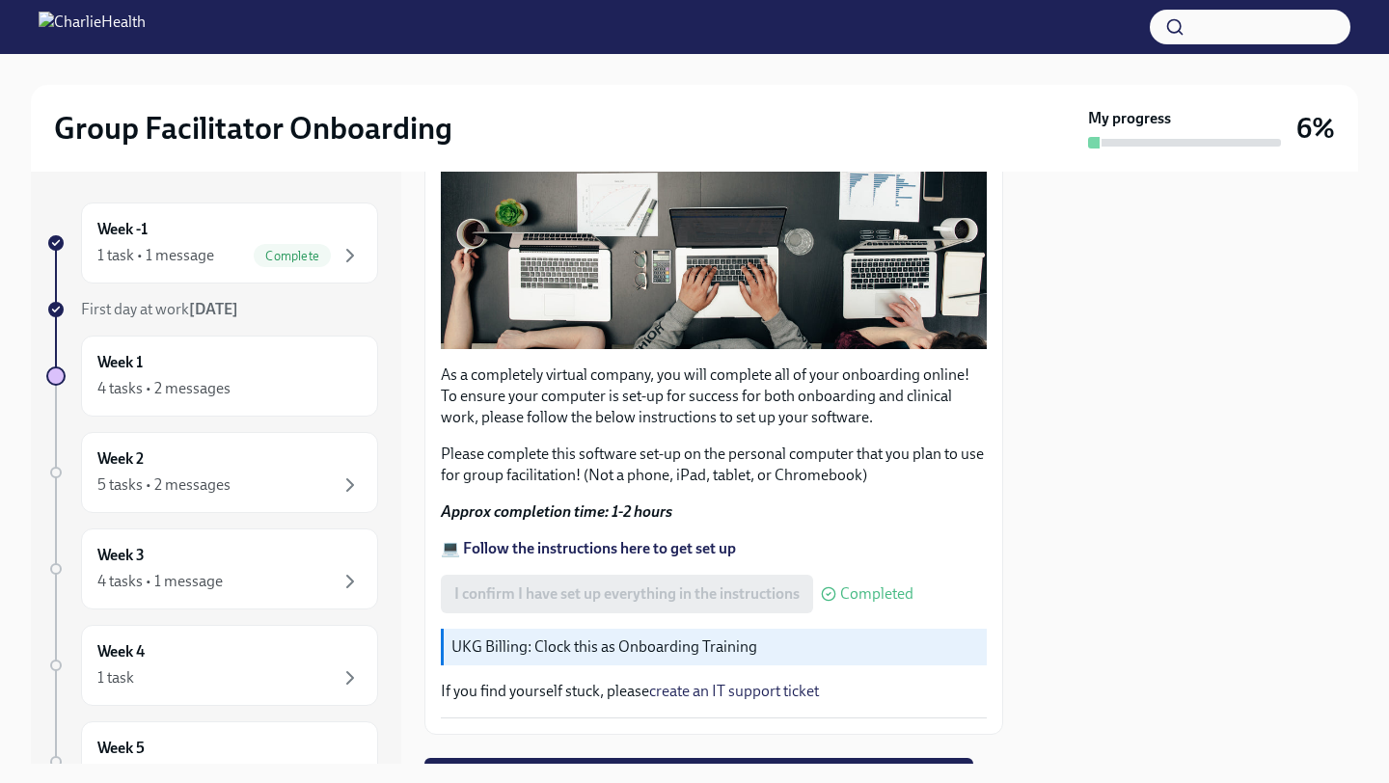
scroll to position [523, 0]
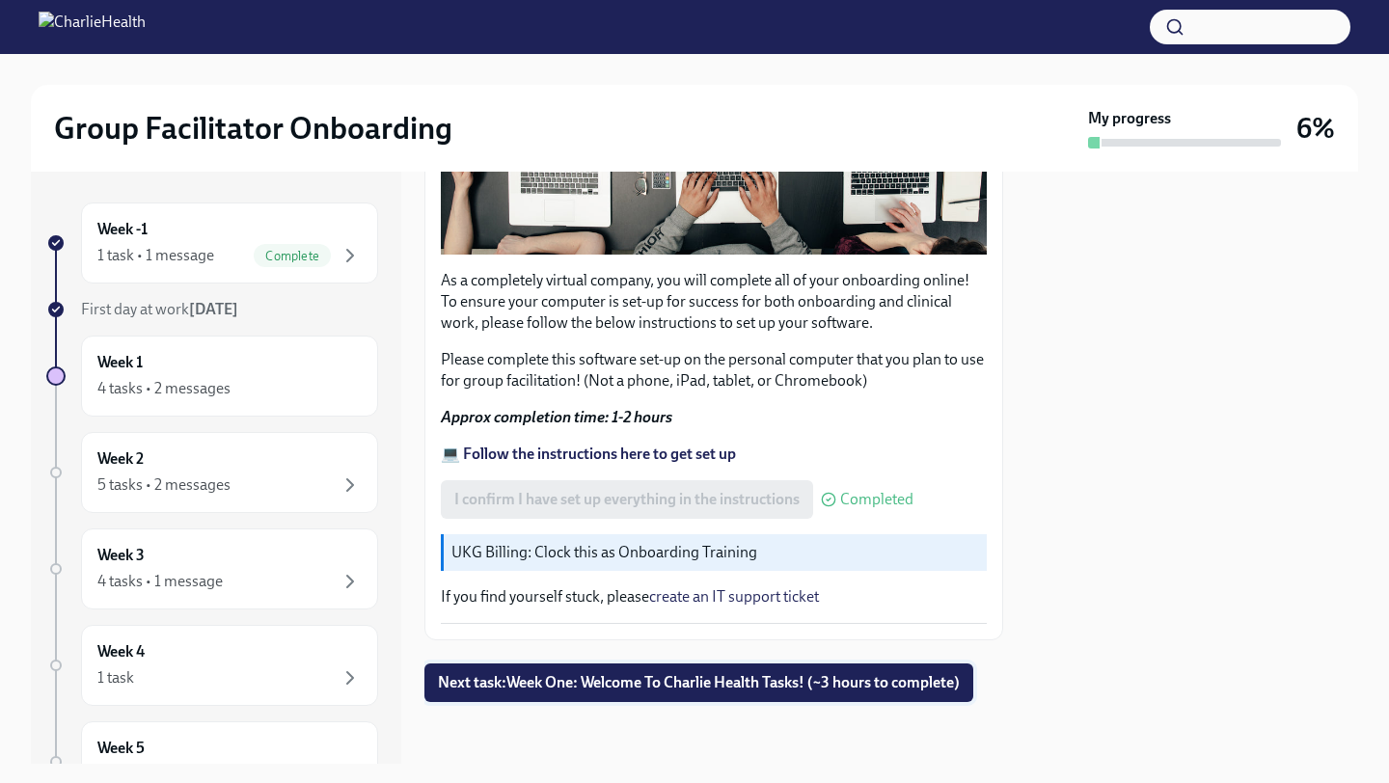
click at [683, 686] on span "Next task : Week One: Welcome To Charlie Health Tasks! (~3 hours to complete)" at bounding box center [699, 682] width 522 height 19
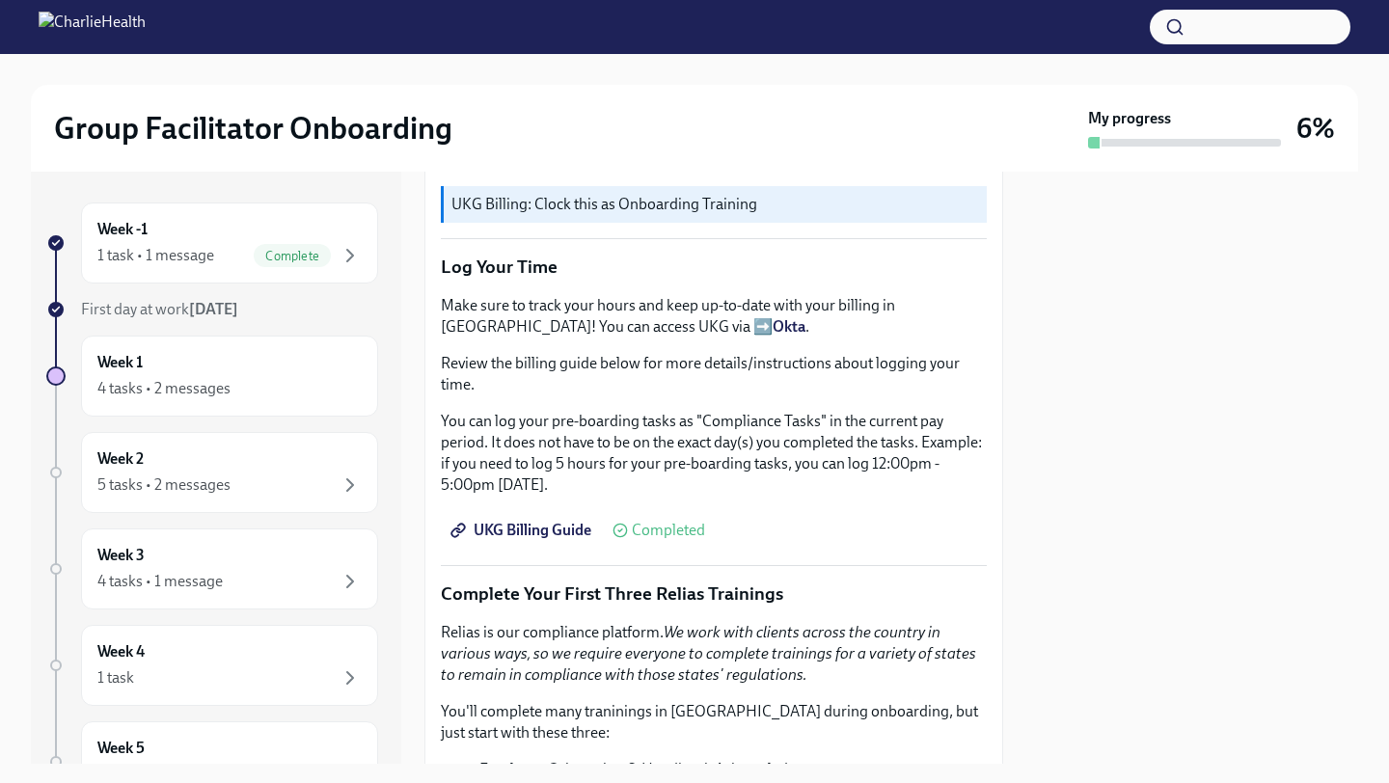
scroll to position [2453, 0]
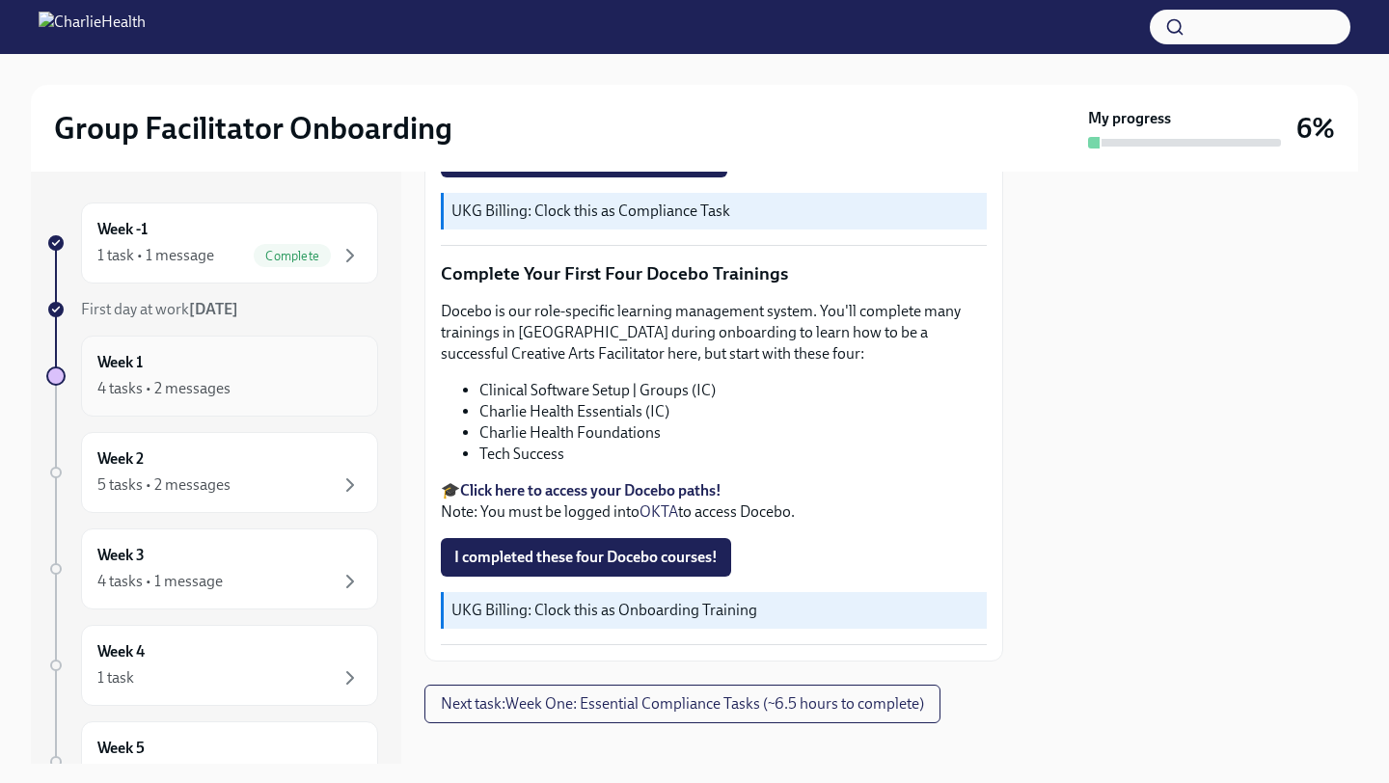
click at [264, 390] on div "4 tasks • 2 messages" at bounding box center [229, 388] width 264 height 23
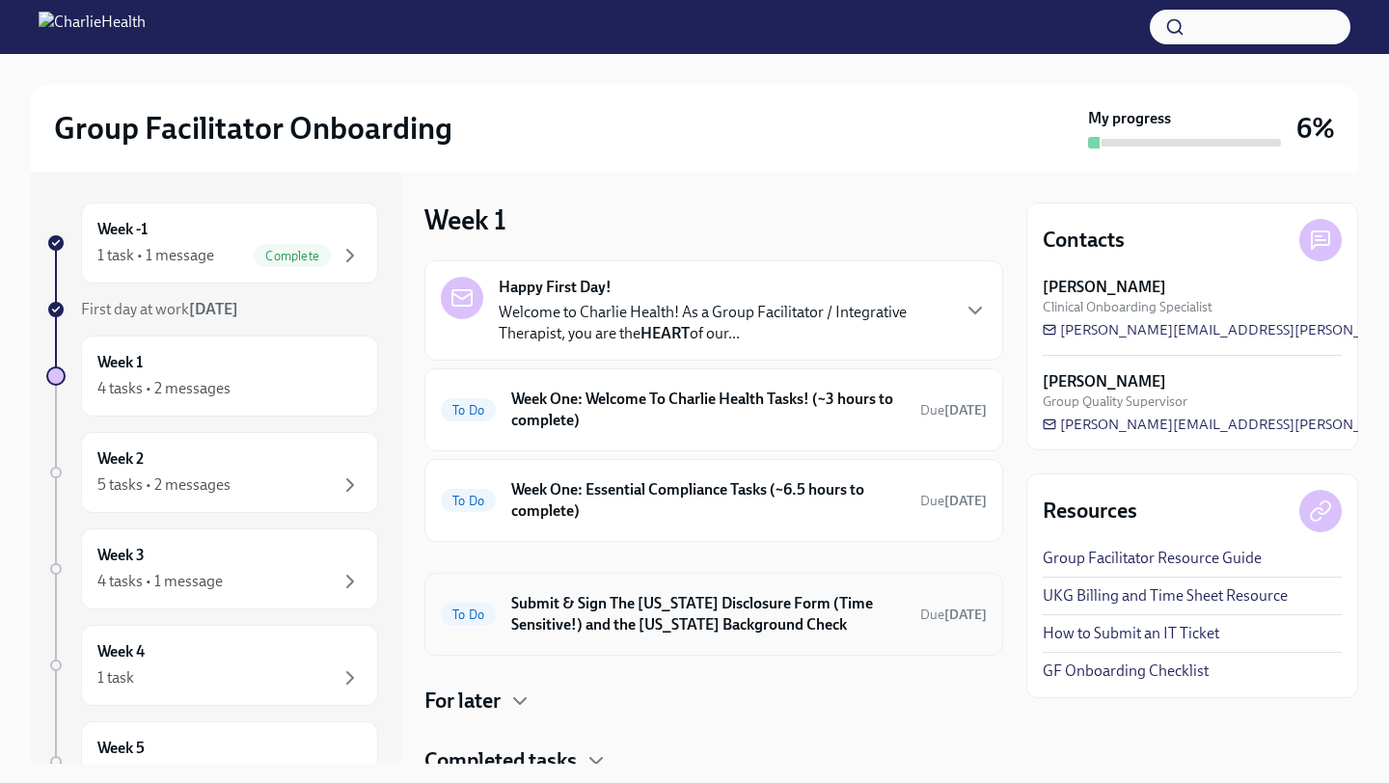
click at [682, 632] on h6 "Submit & Sign The [US_STATE] Disclosure Form (Time Sensitive!) and the [US_STAT…" at bounding box center [708, 614] width 394 height 42
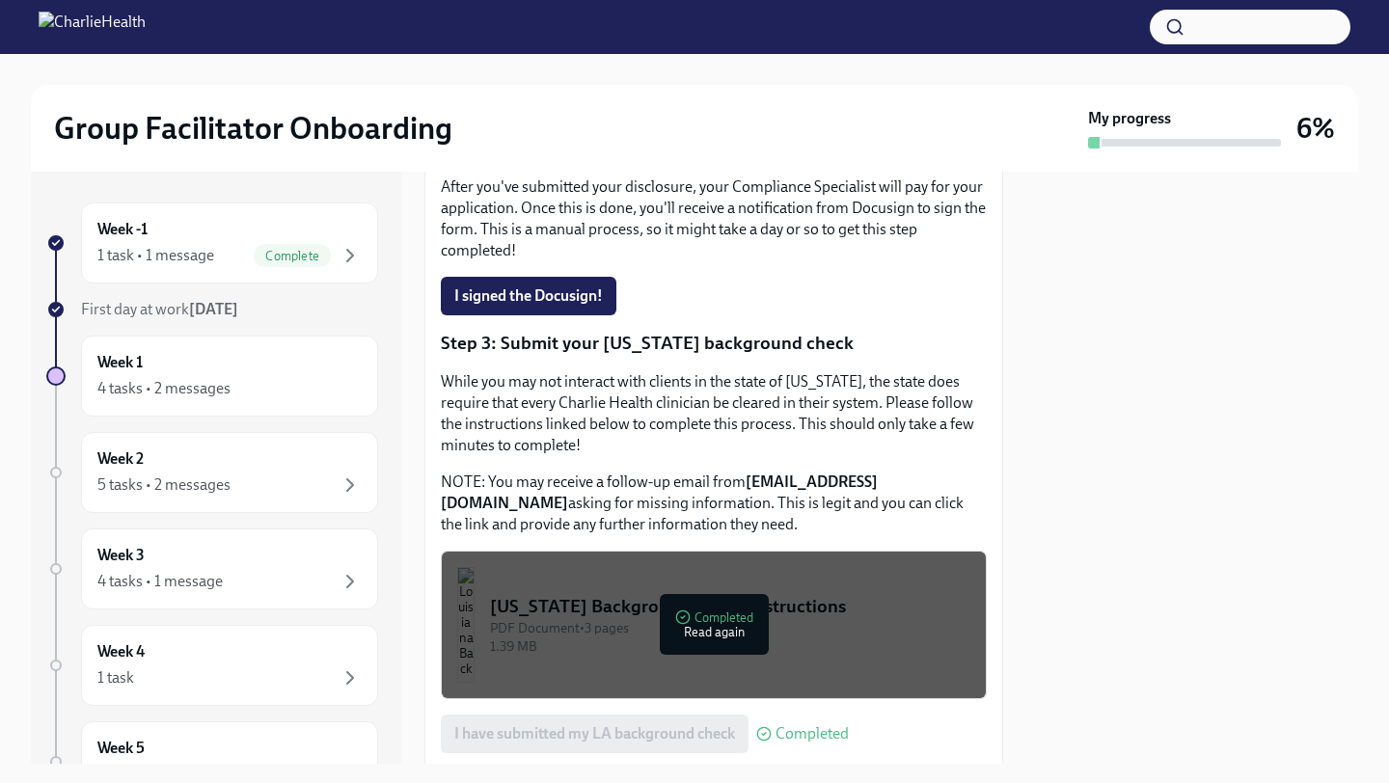
scroll to position [625, 0]
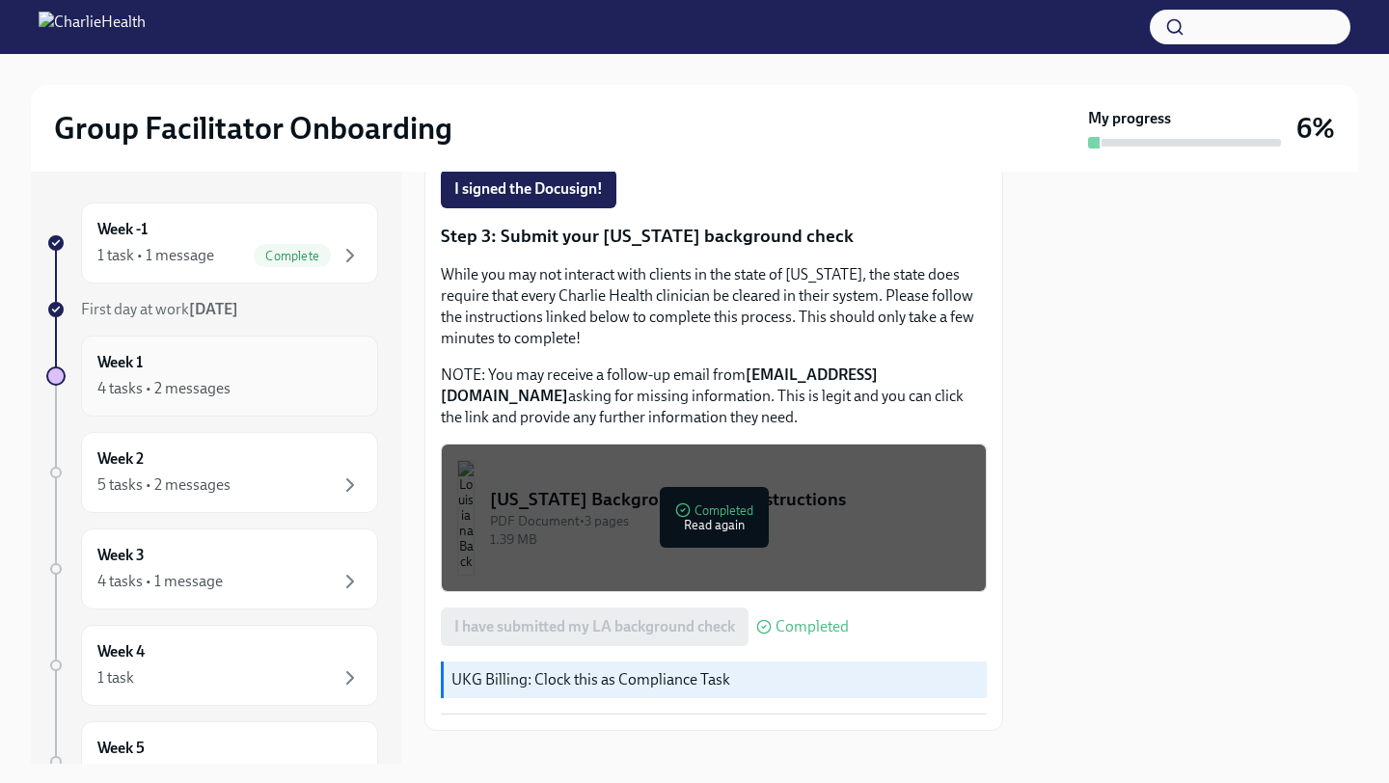
click at [245, 384] on div "4 tasks • 2 messages" at bounding box center [229, 388] width 264 height 23
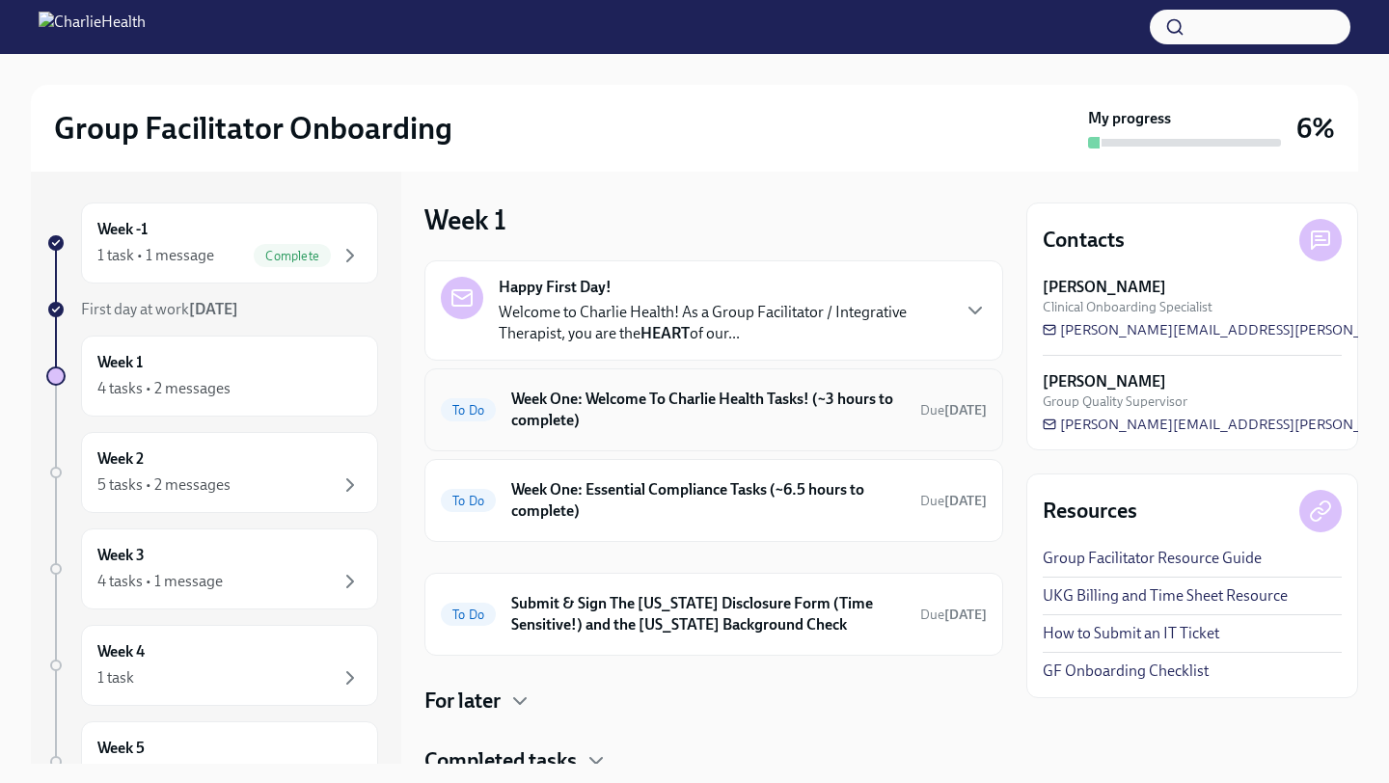
click at [759, 420] on h6 "Week One: Welcome To Charlie Health Tasks! (~3 hours to complete)" at bounding box center [708, 410] width 394 height 42
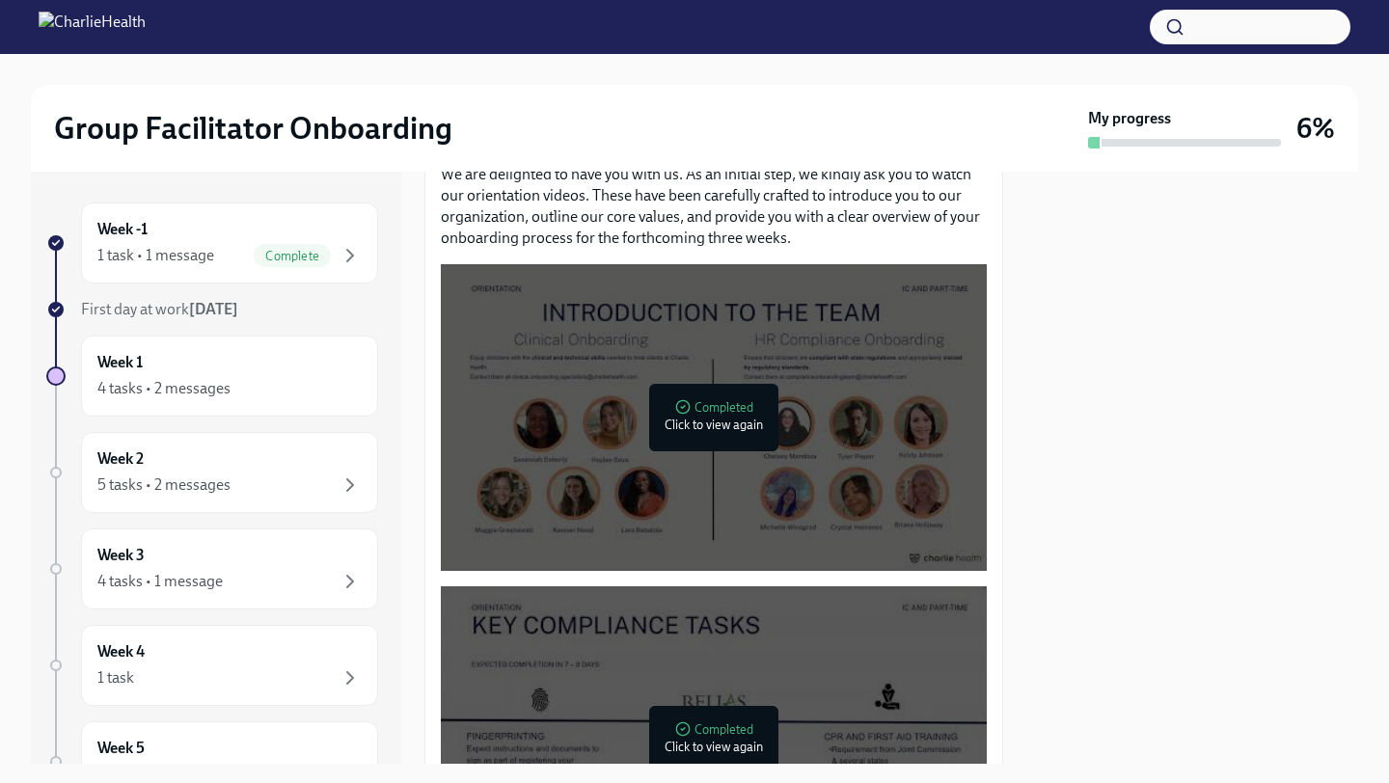
scroll to position [880, 0]
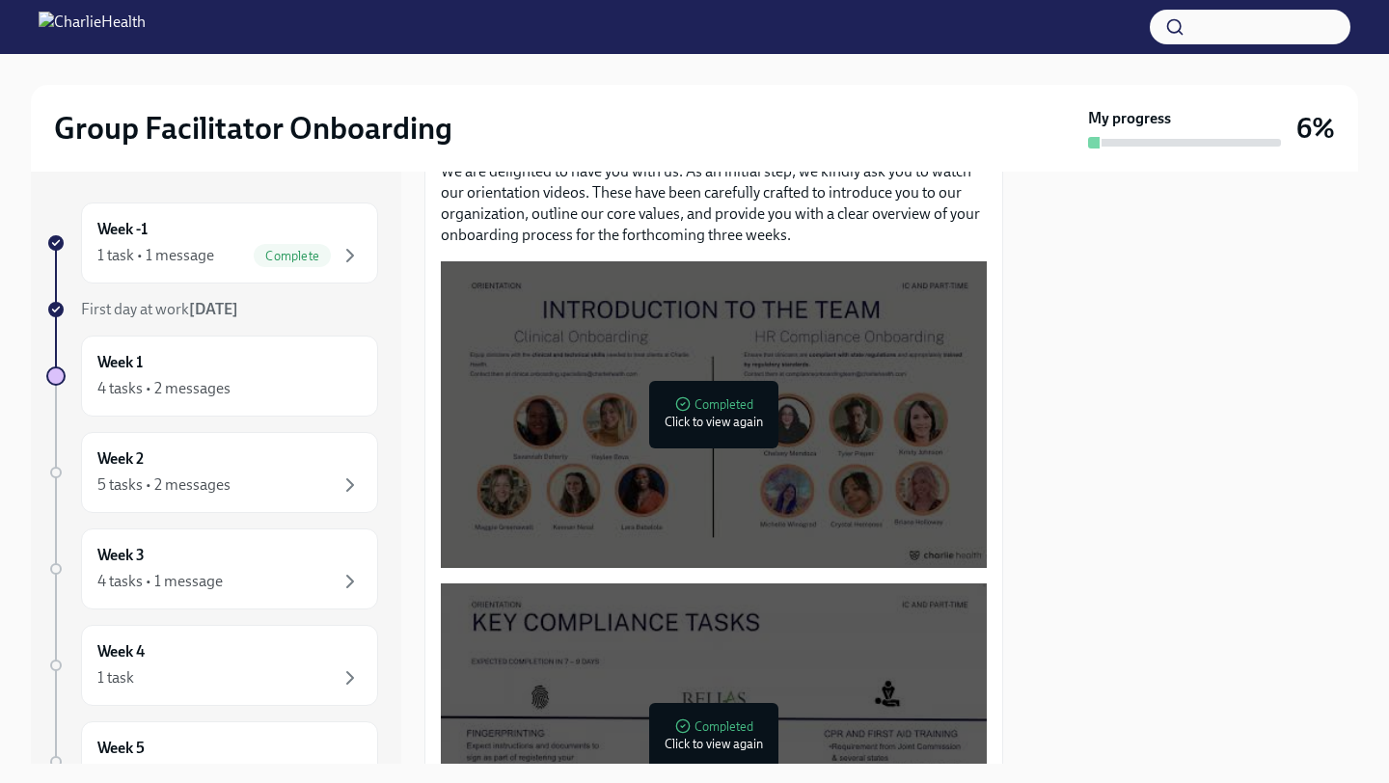
click at [702, 427] on div at bounding box center [714, 415] width 62 height 62
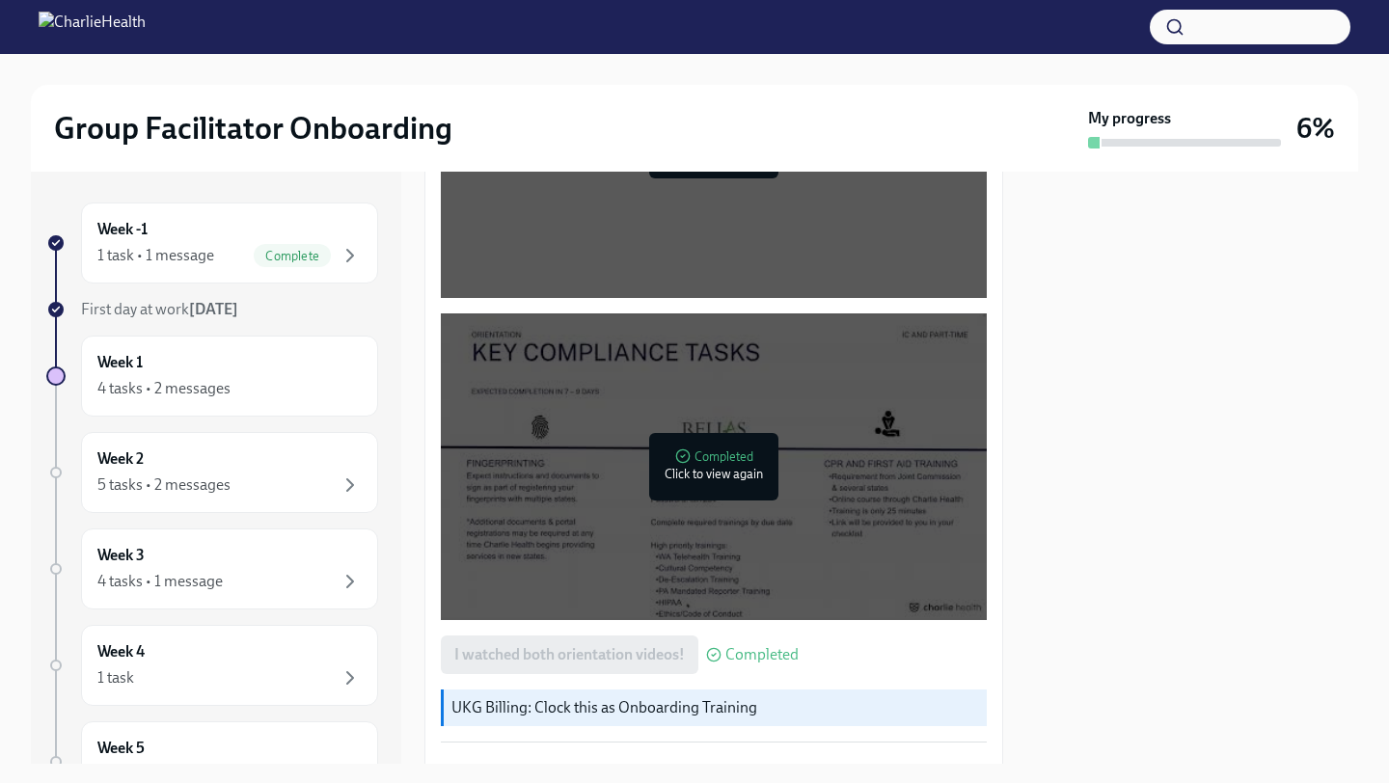
scroll to position [1258, 0]
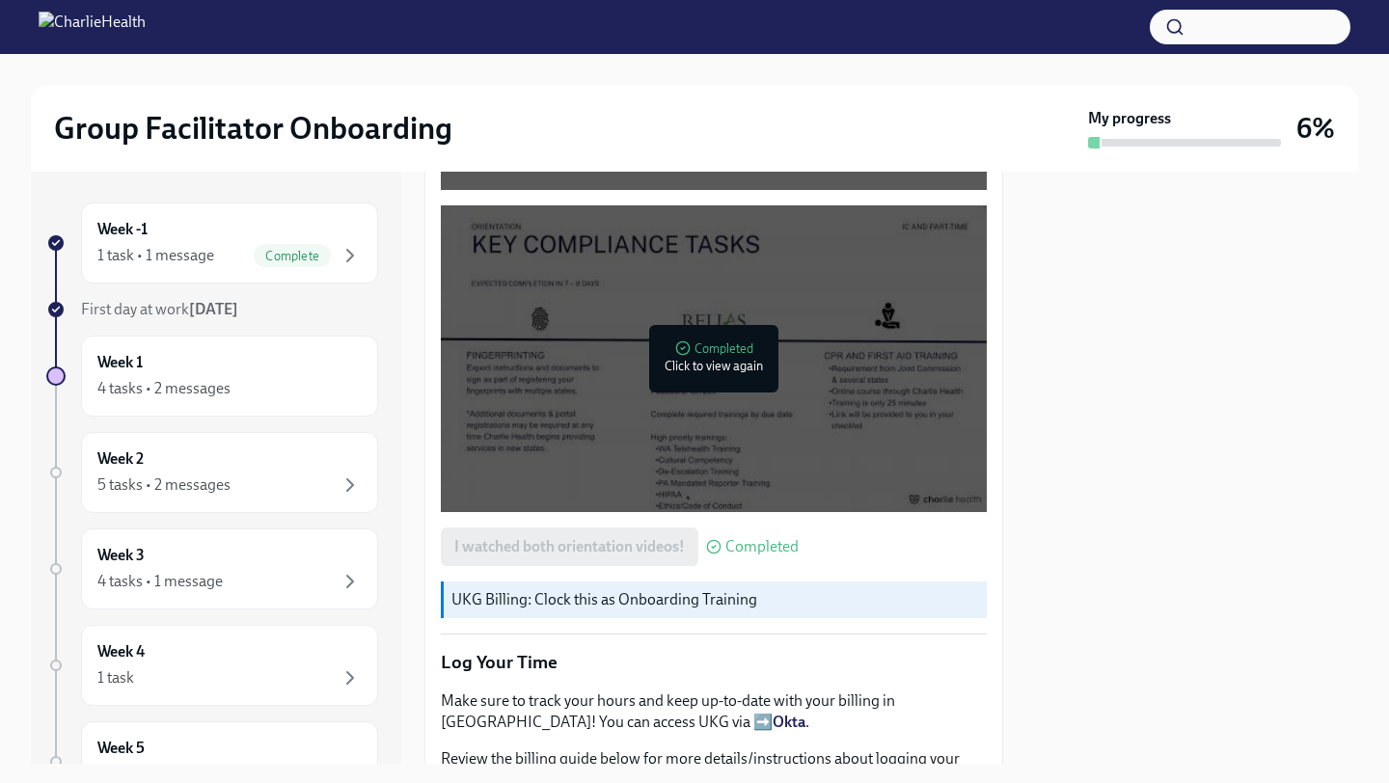
click at [708, 330] on div at bounding box center [714, 359] width 62 height 62
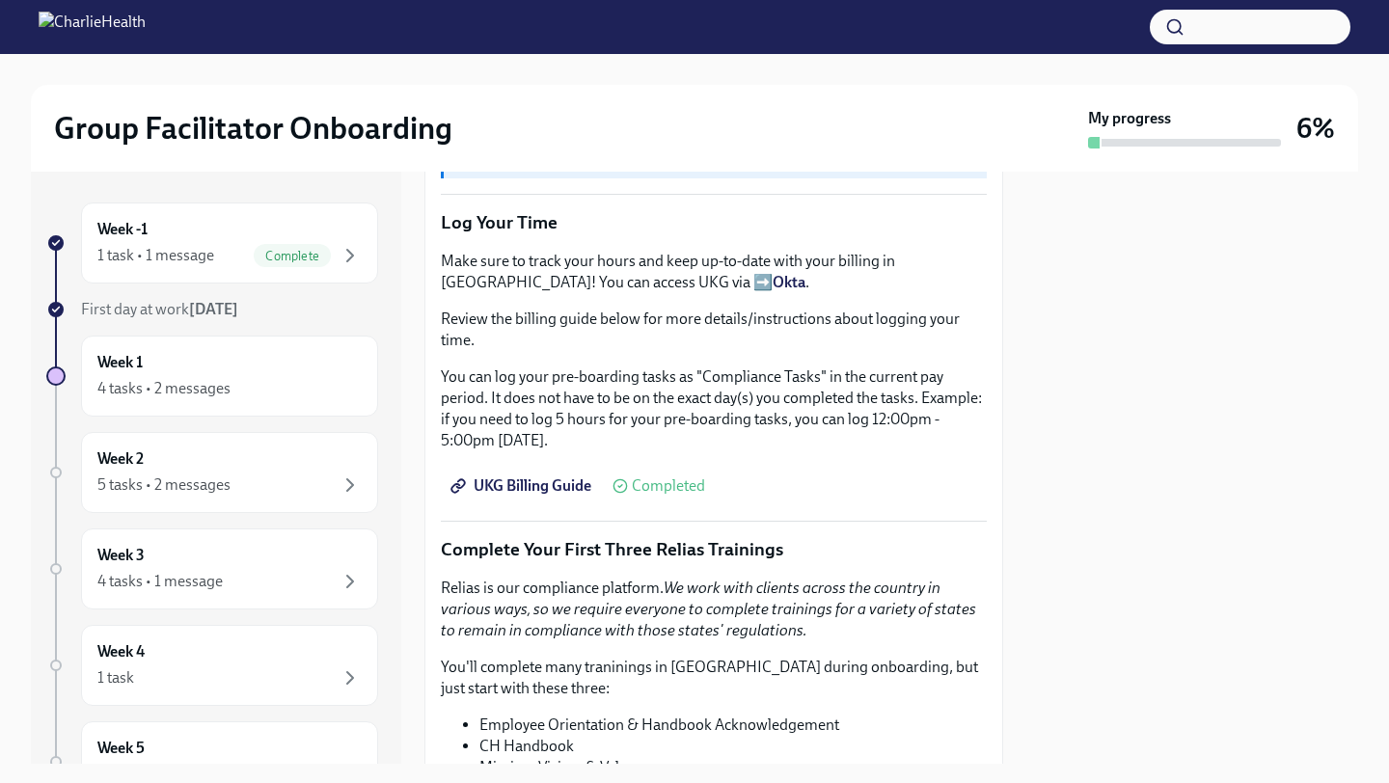
scroll to position [1699, 0]
click at [535, 482] on span "UKG Billing Guide" at bounding box center [522, 485] width 137 height 19
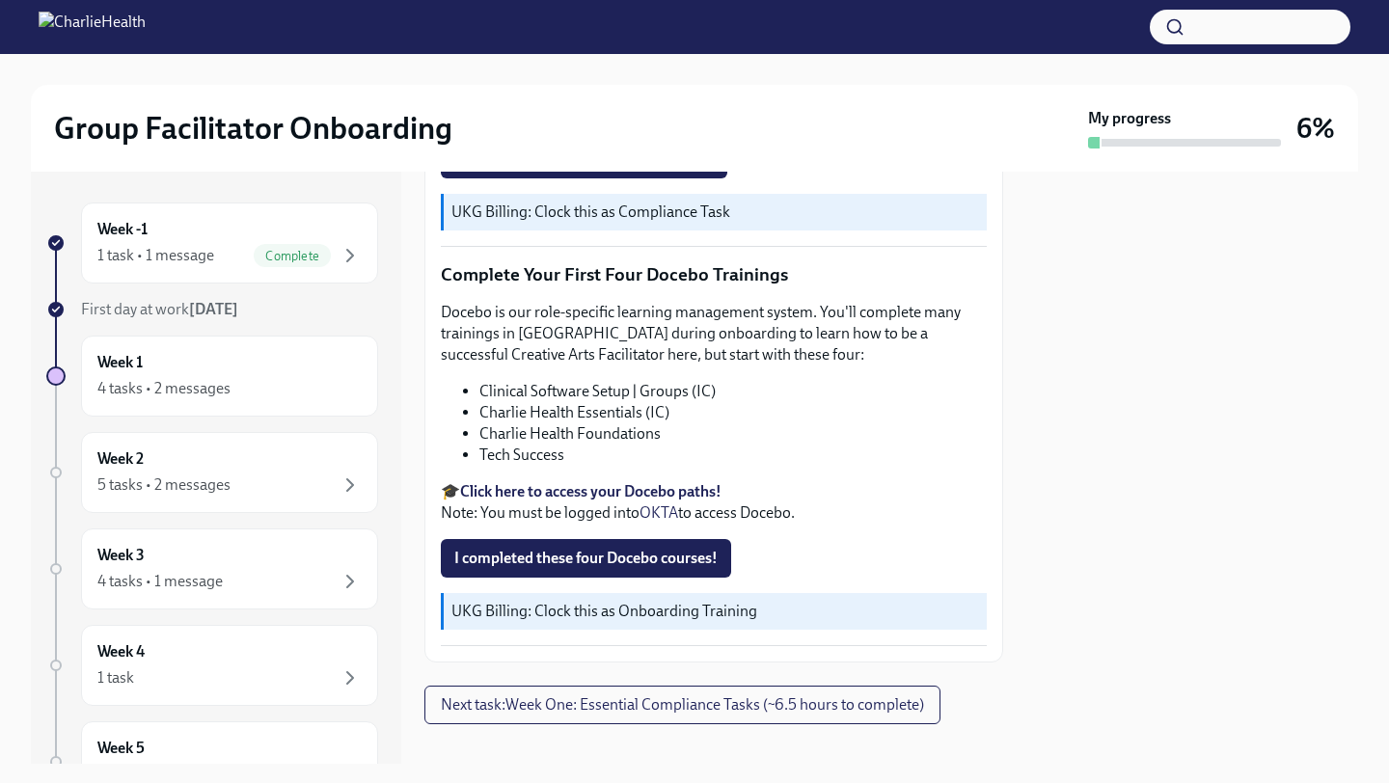
scroll to position [2453, 0]
click at [200, 382] on div "4 tasks • 2 messages" at bounding box center [163, 388] width 133 height 21
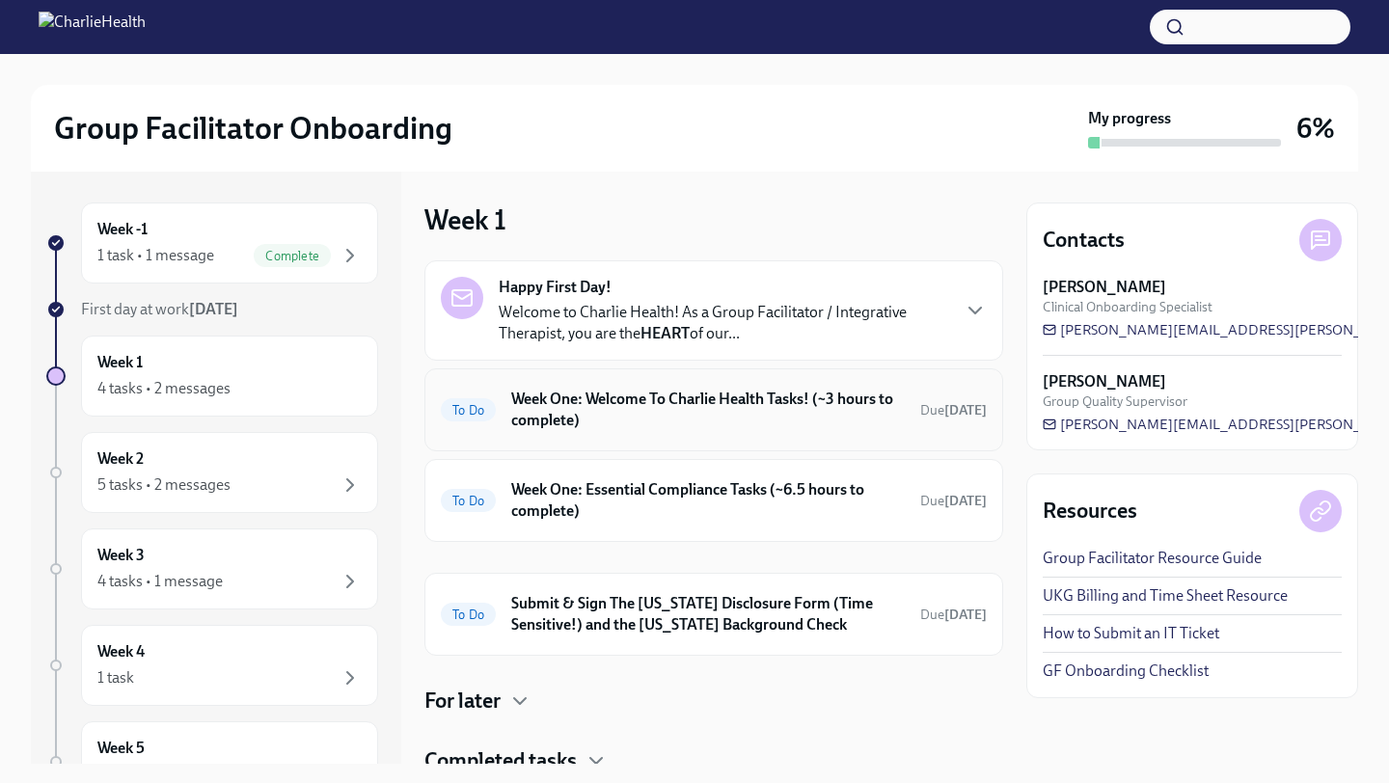
click at [744, 421] on h6 "Week One: Welcome To Charlie Health Tasks! (~3 hours to complete)" at bounding box center [708, 410] width 394 height 42
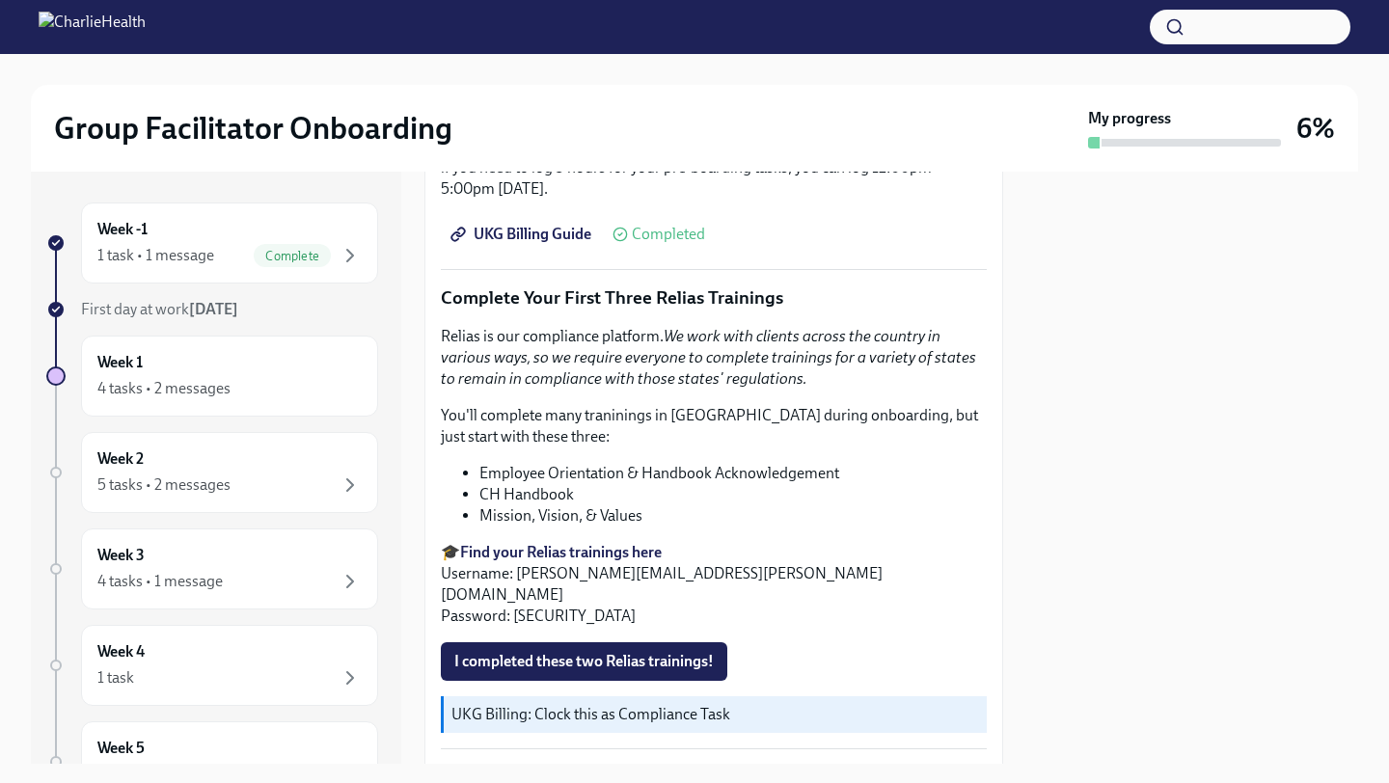
scroll to position [1948, 0]
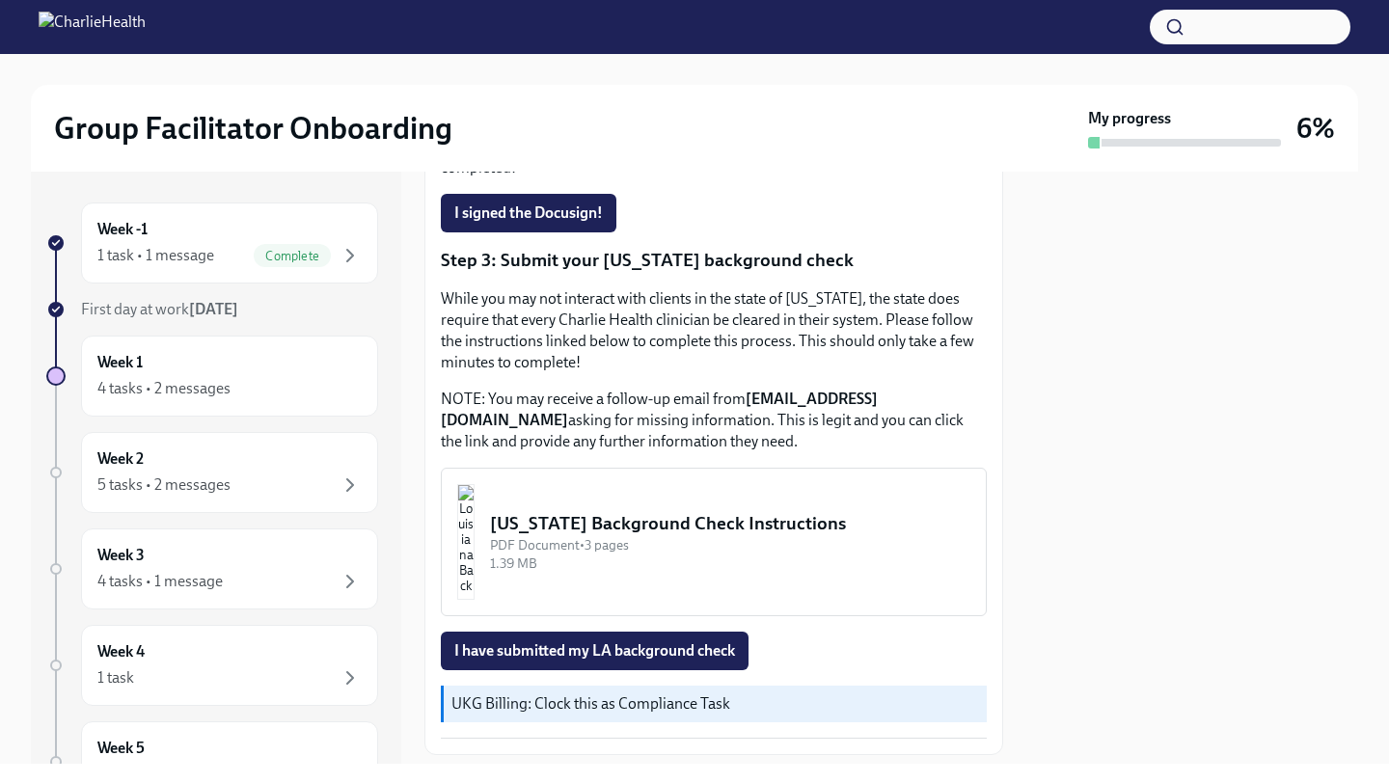
scroll to position [625, 0]
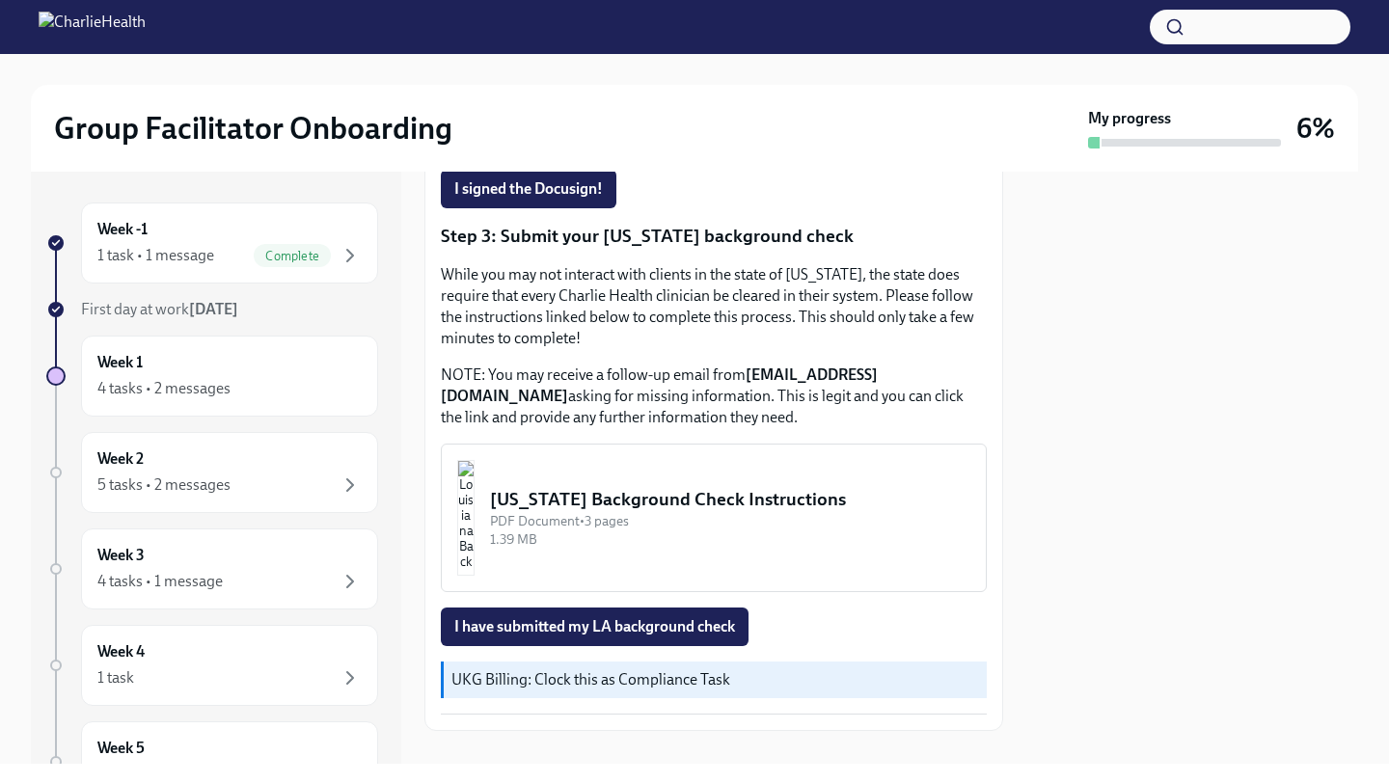
click at [549, 450] on button "[US_STATE] Background Check Instructions PDF Document • 3 pages 1.39 MB" at bounding box center [714, 518] width 546 height 149
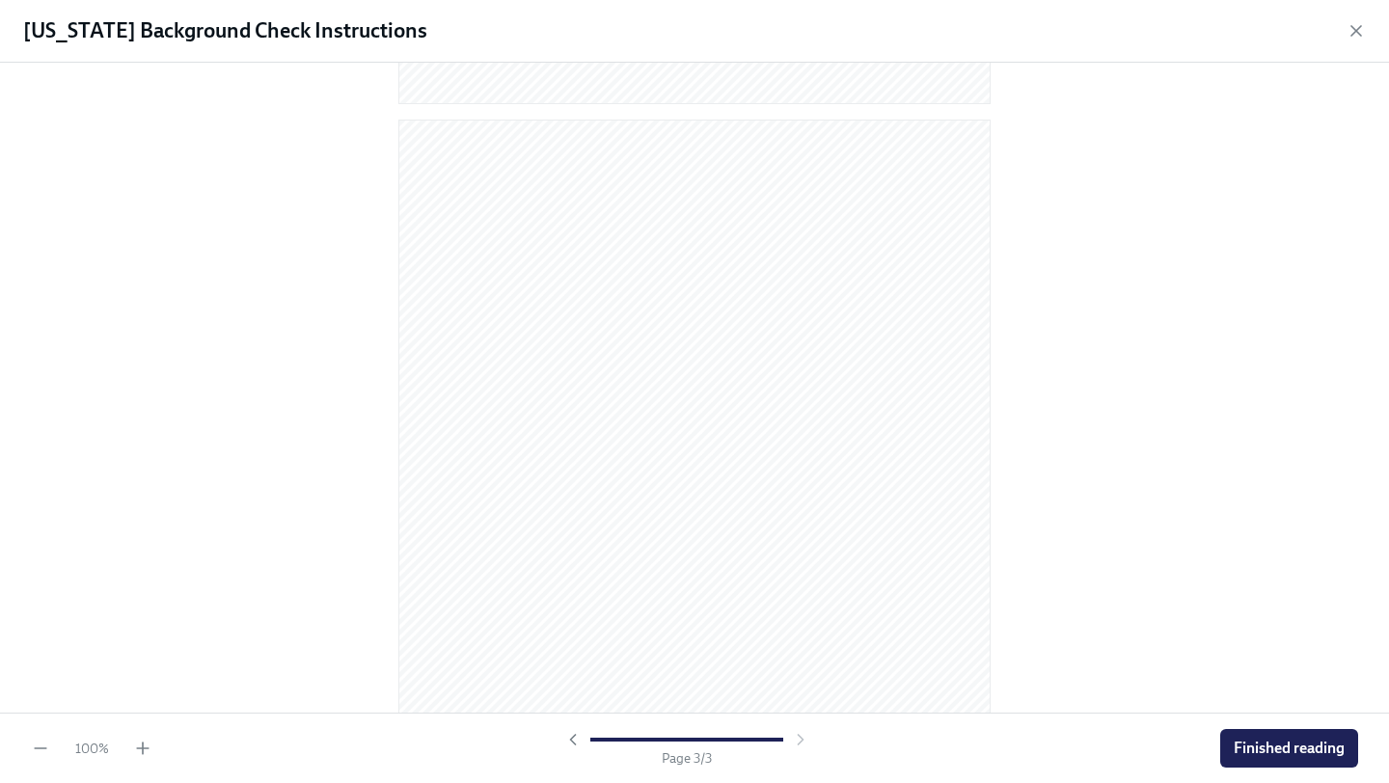
scroll to position [1709, 0]
click at [1270, 744] on span "Finished reading" at bounding box center [1289, 748] width 111 height 19
